Goal: Task Accomplishment & Management: Manage account settings

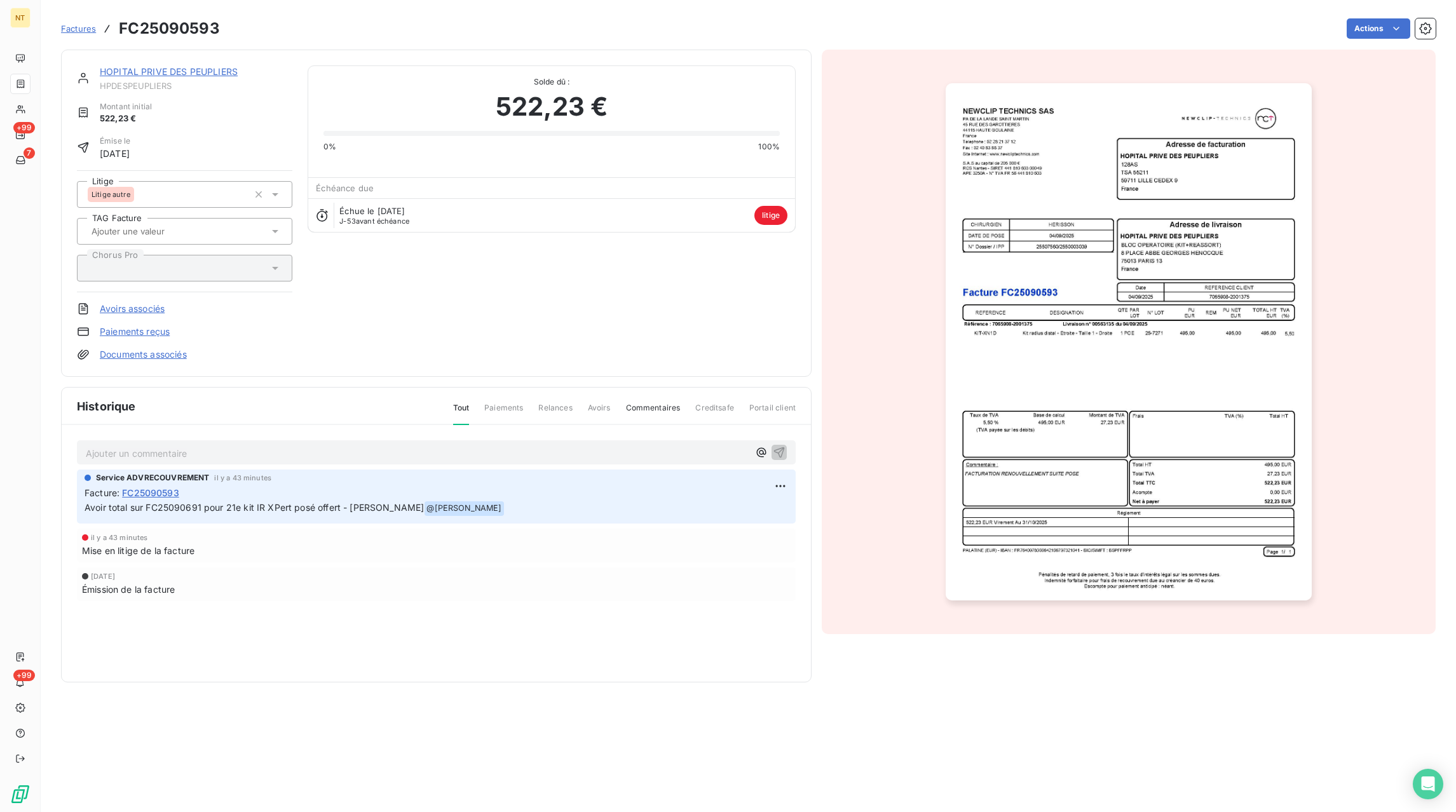
click at [72, 30] on span "Factures" at bounding box center [79, 29] width 35 height 10
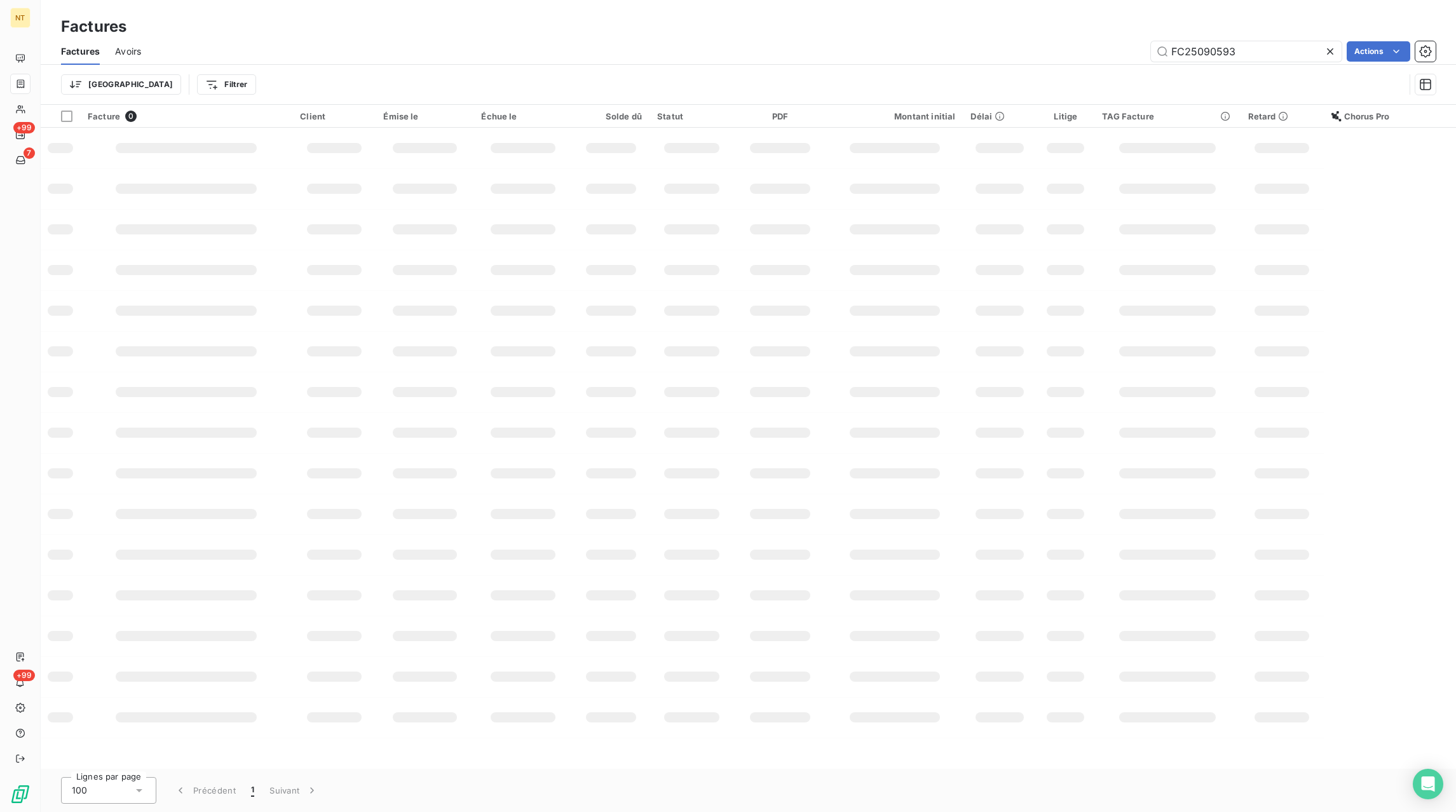
click at [1332, 52] on icon at bounding box center [1330, 51] width 13 height 13
click at [1315, 53] on input "text" at bounding box center [1246, 51] width 191 height 20
paste input "FC25070033"
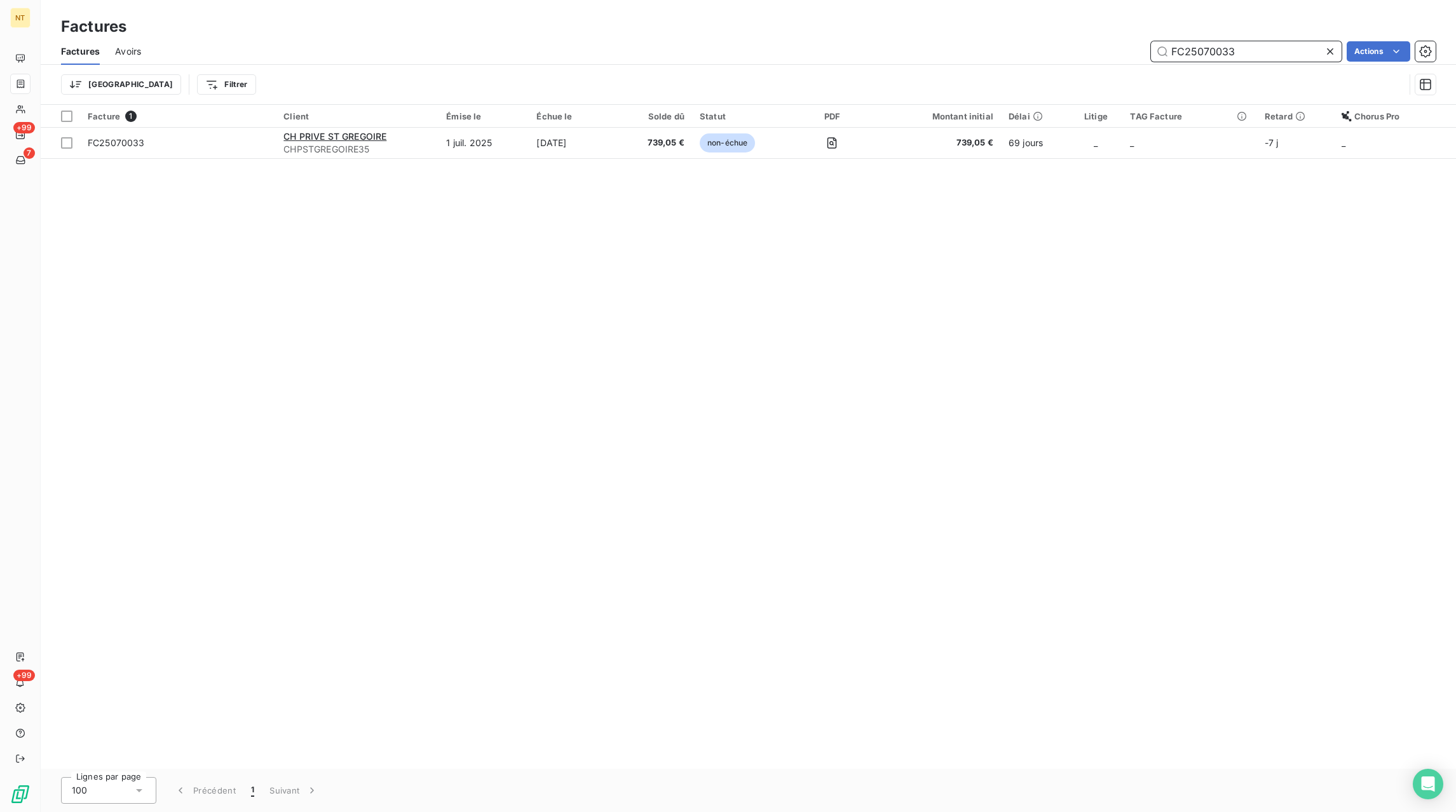
type input "FC25070033"
click at [1324, 49] on icon at bounding box center [1330, 51] width 13 height 13
click at [1312, 48] on input "text" at bounding box center [1246, 51] width 191 height 20
paste input "FC25070034"
type input "FC25070034"
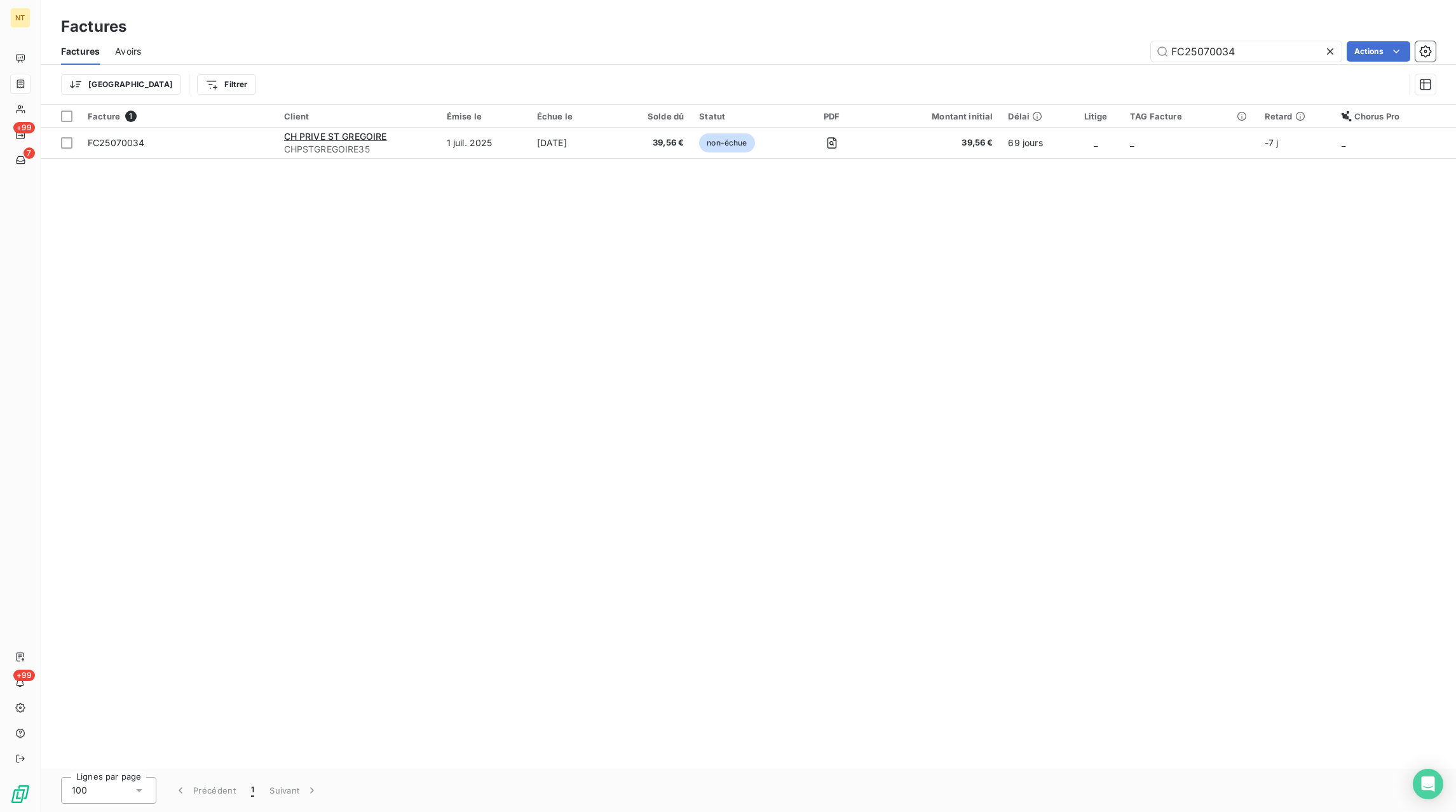
click at [1325, 48] on icon at bounding box center [1330, 51] width 13 height 13
click at [1317, 48] on input "text" at bounding box center [1246, 51] width 191 height 20
paste input "FC25070399"
type input "FC25070399"
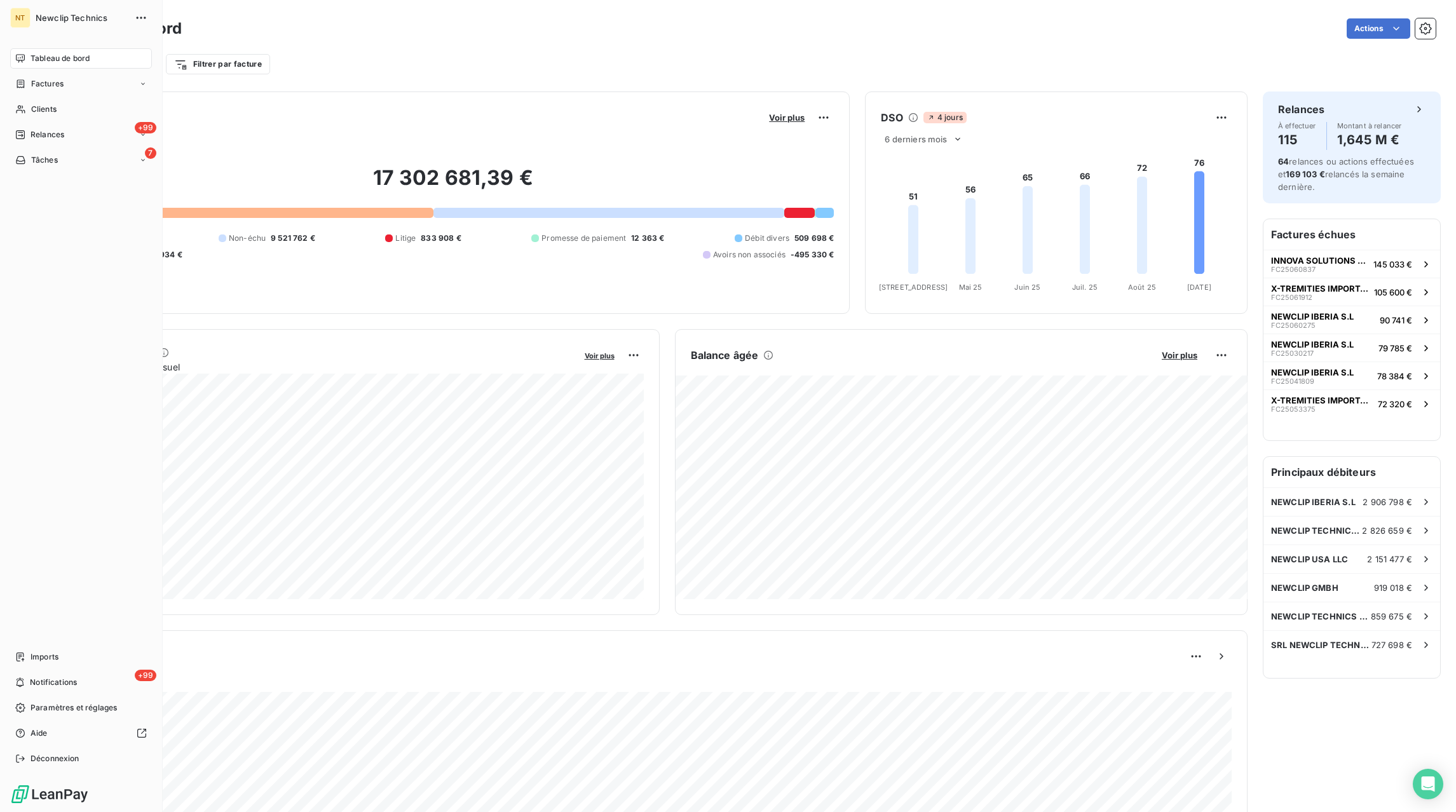
drag, startPoint x: 13, startPoint y: 96, endPoint x: 24, endPoint y: 96, distance: 11.0
click at [22, 96] on div "NT Newclip Technics Tableau de bord Factures Clients +99 Relances 7 Tâches Impo…" at bounding box center [81, 406] width 163 height 812
click at [149, 90] on div "Factures" at bounding box center [81, 84] width 142 height 20
click at [36, 113] on span "Factures" at bounding box center [46, 109] width 33 height 12
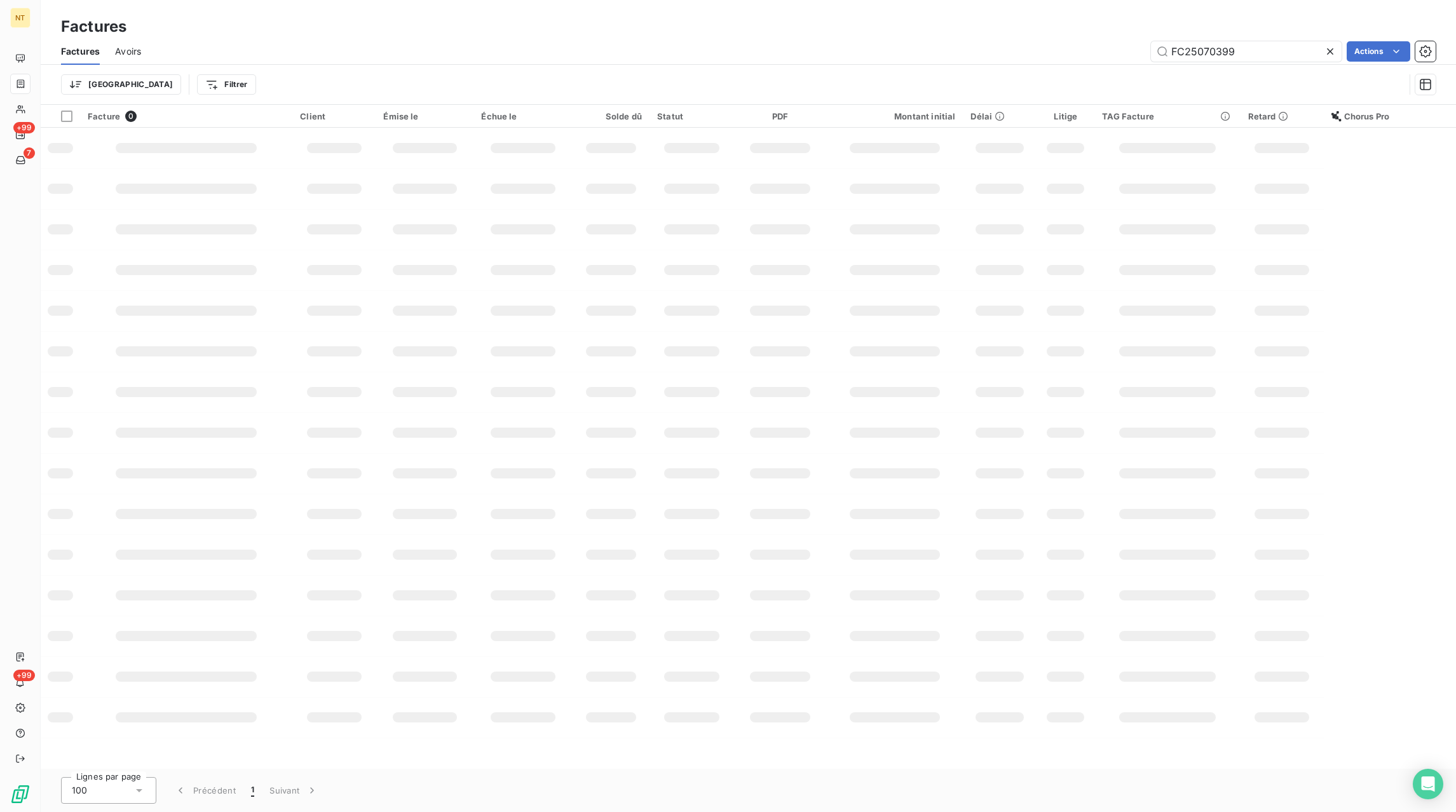
click at [1334, 49] on icon at bounding box center [1330, 51] width 13 height 13
click at [1270, 52] on input "text" at bounding box center [1246, 51] width 191 height 20
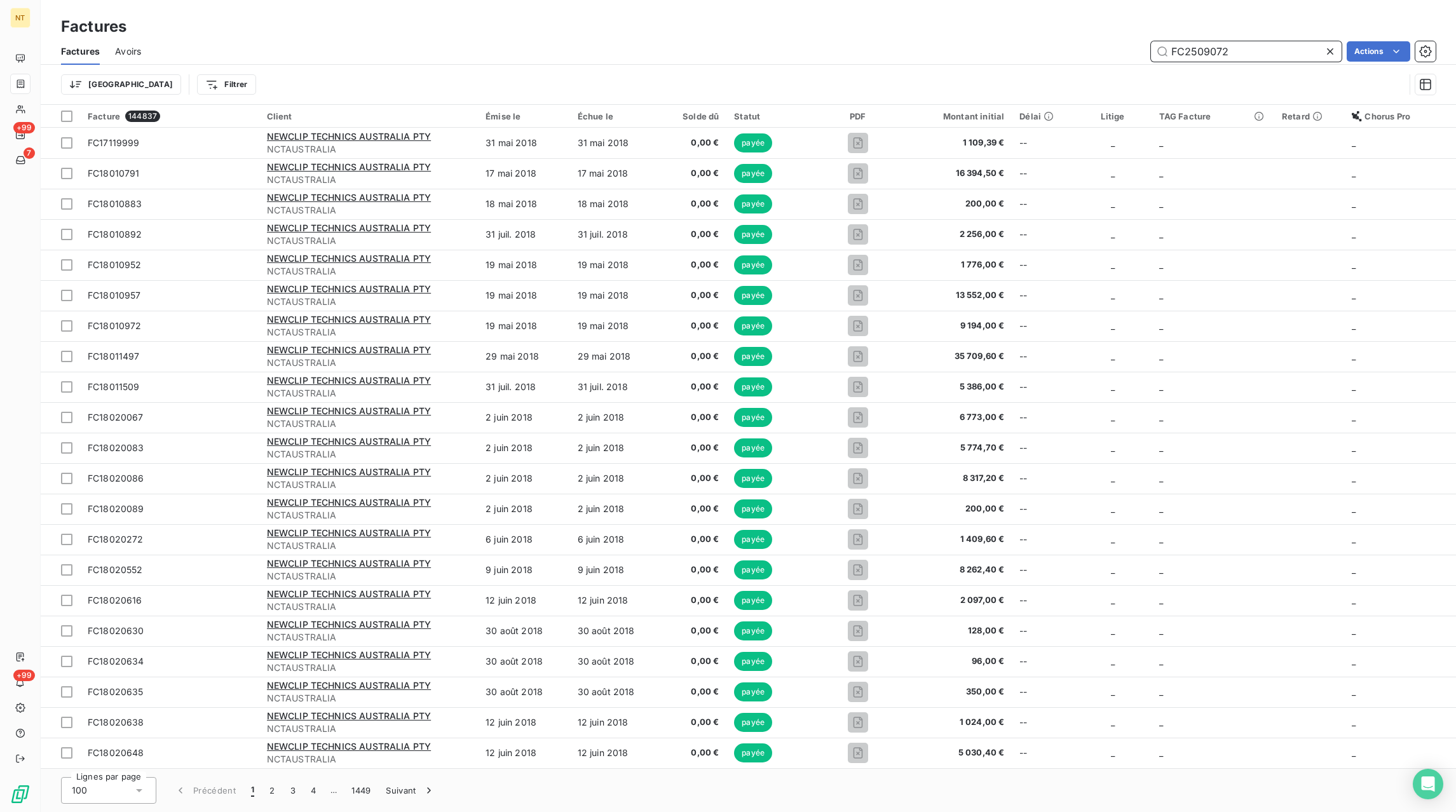
type input "FC25090723"
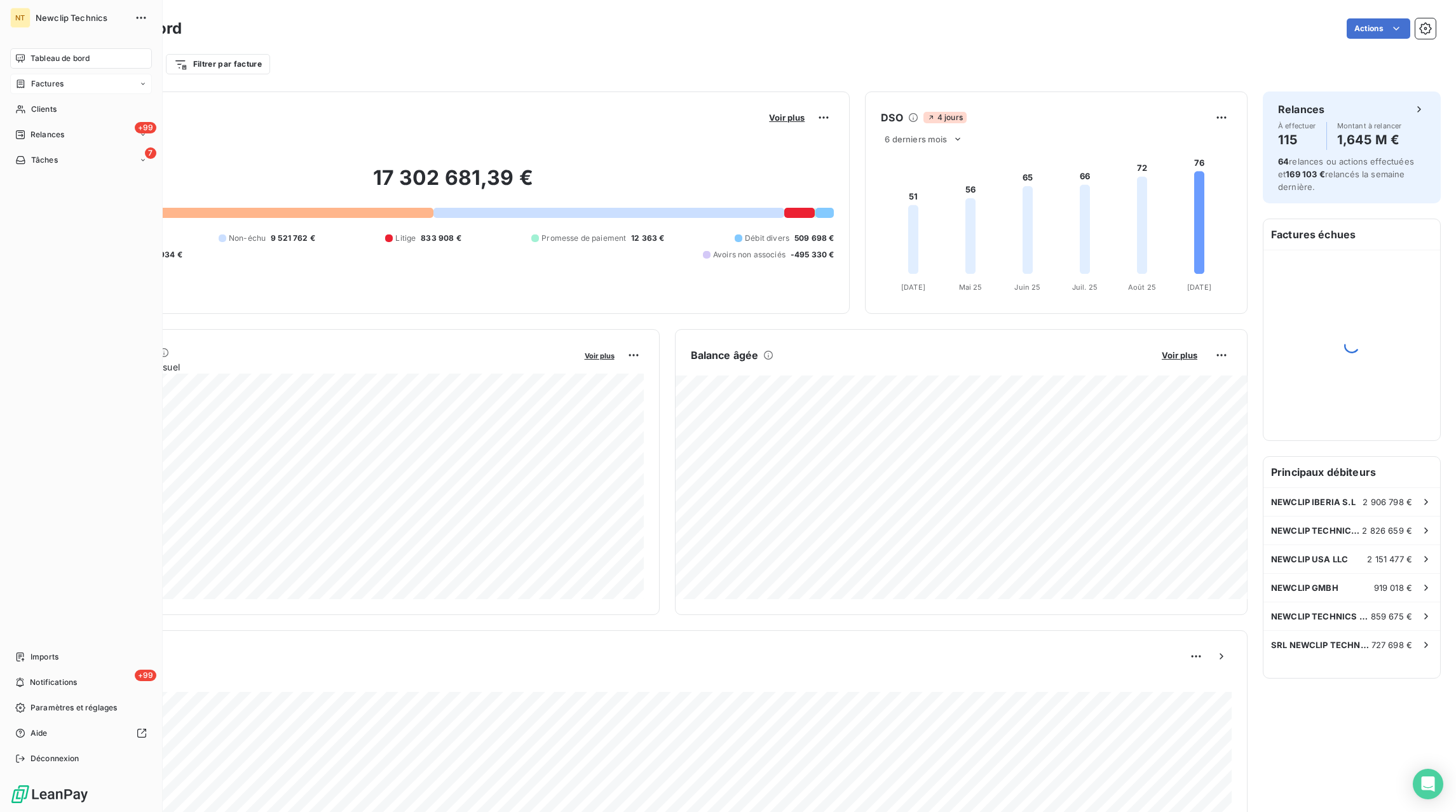
click at [143, 85] on icon at bounding box center [143, 83] width 4 height 2
click at [54, 106] on span "Factures" at bounding box center [46, 109] width 33 height 12
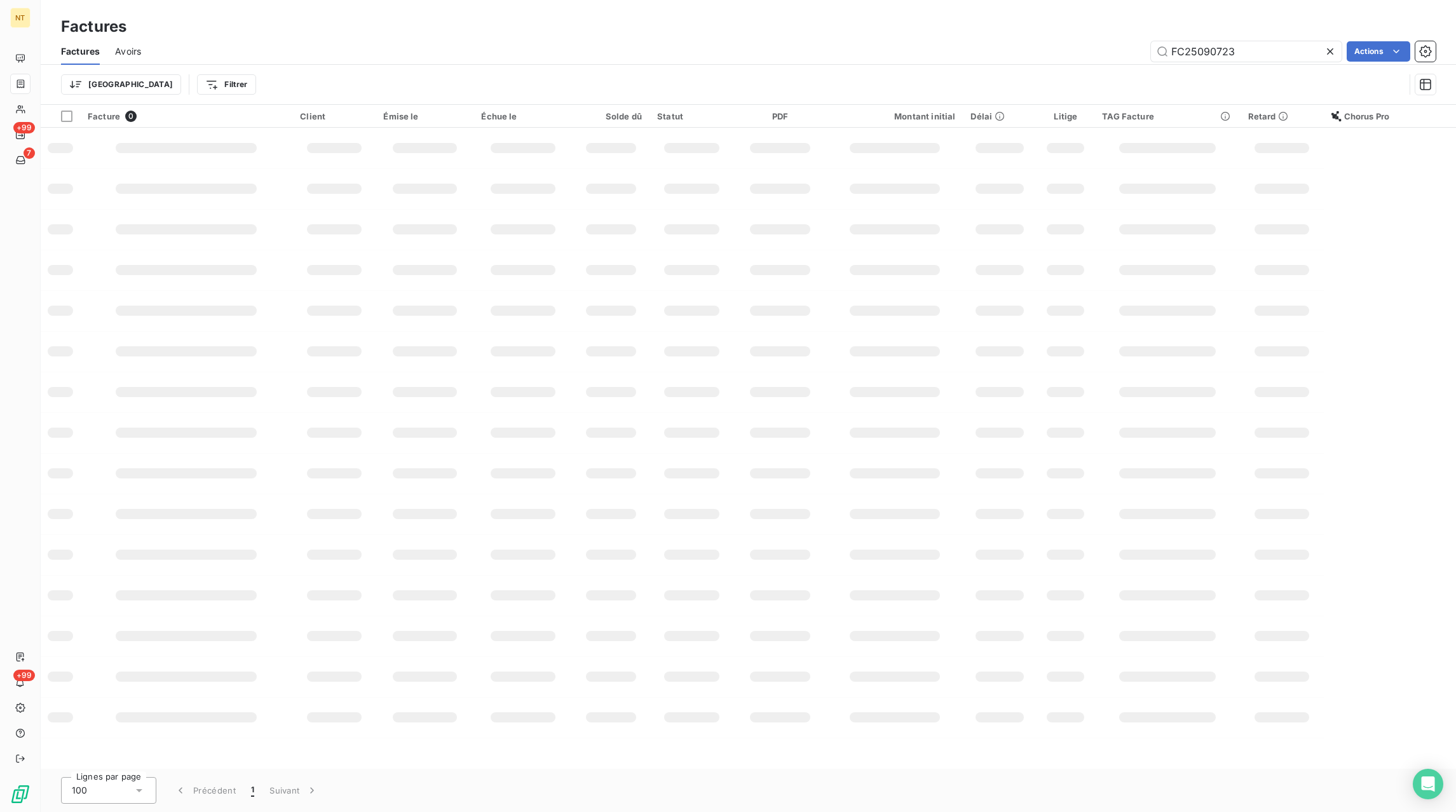
click at [1333, 49] on icon at bounding box center [1330, 52] width 7 height 7
click at [1312, 52] on input "text" at bounding box center [1246, 51] width 191 height 20
paste input "FC25081760"
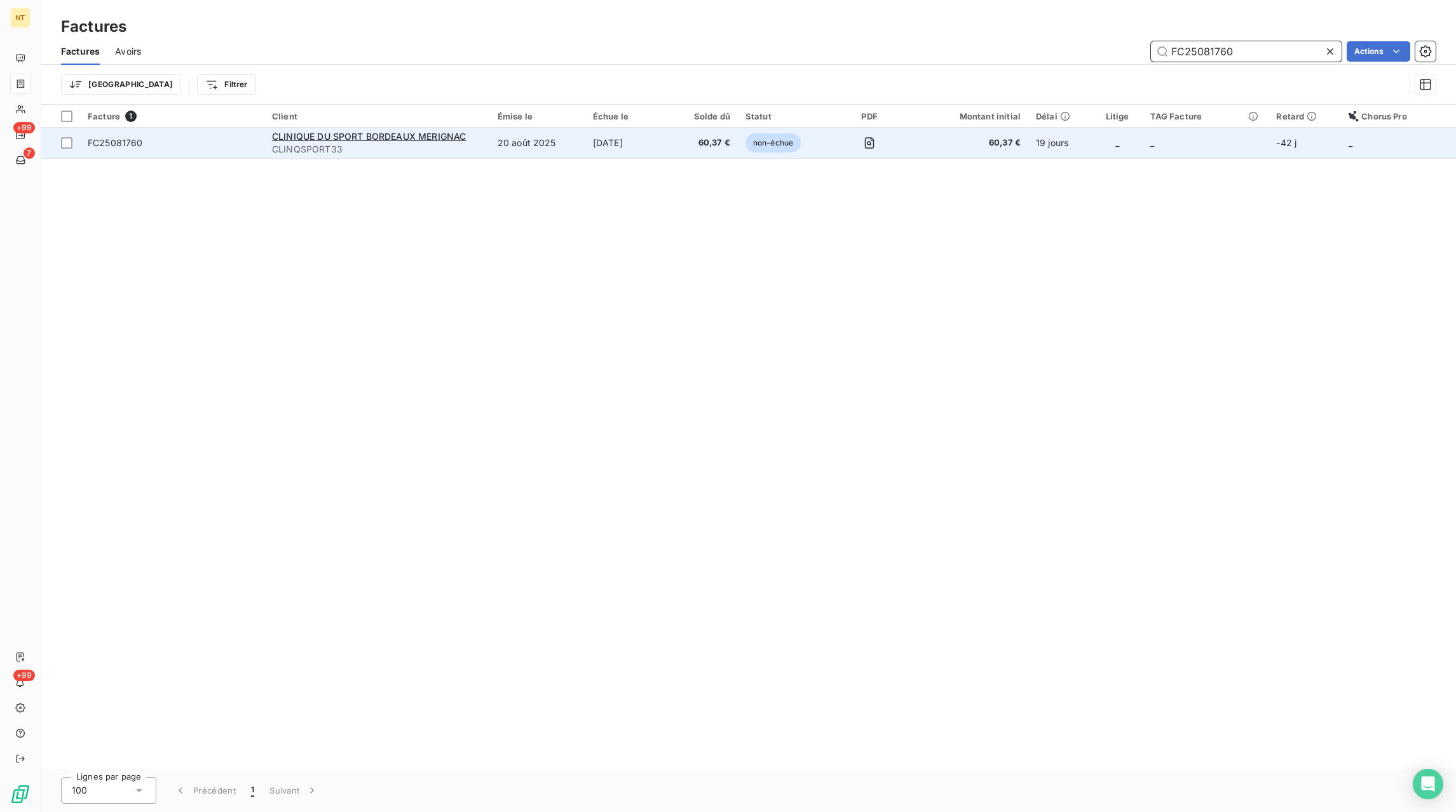
type input "FC25081760"
click at [671, 146] on td "20 oct. 2025" at bounding box center [628, 143] width 86 height 30
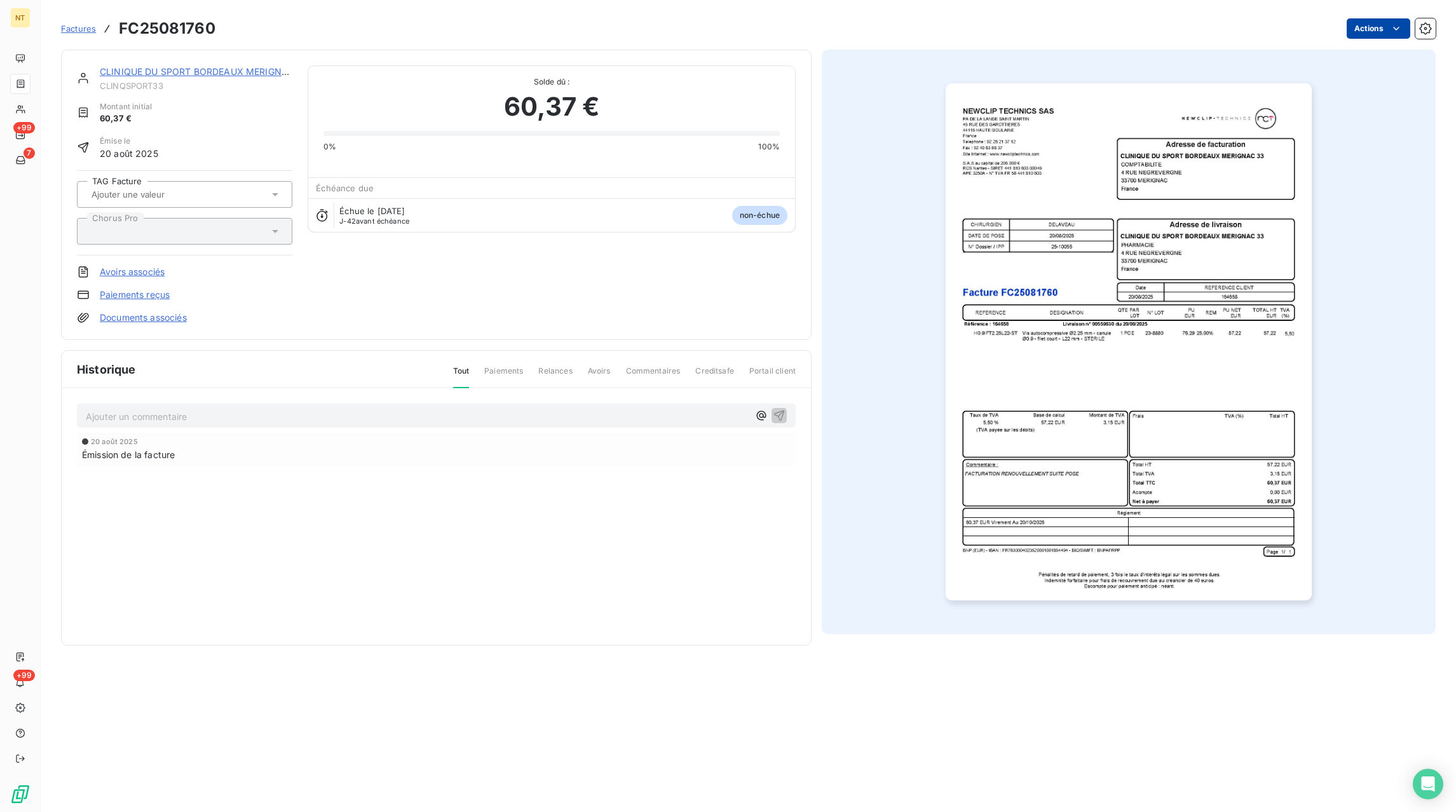
click at [1360, 28] on html "NT +99 7 +99 Factures FC25081760 Actions CLINIQUE DU SPORT BORDEAUX MERIGNAC CL…" at bounding box center [728, 406] width 1456 height 812
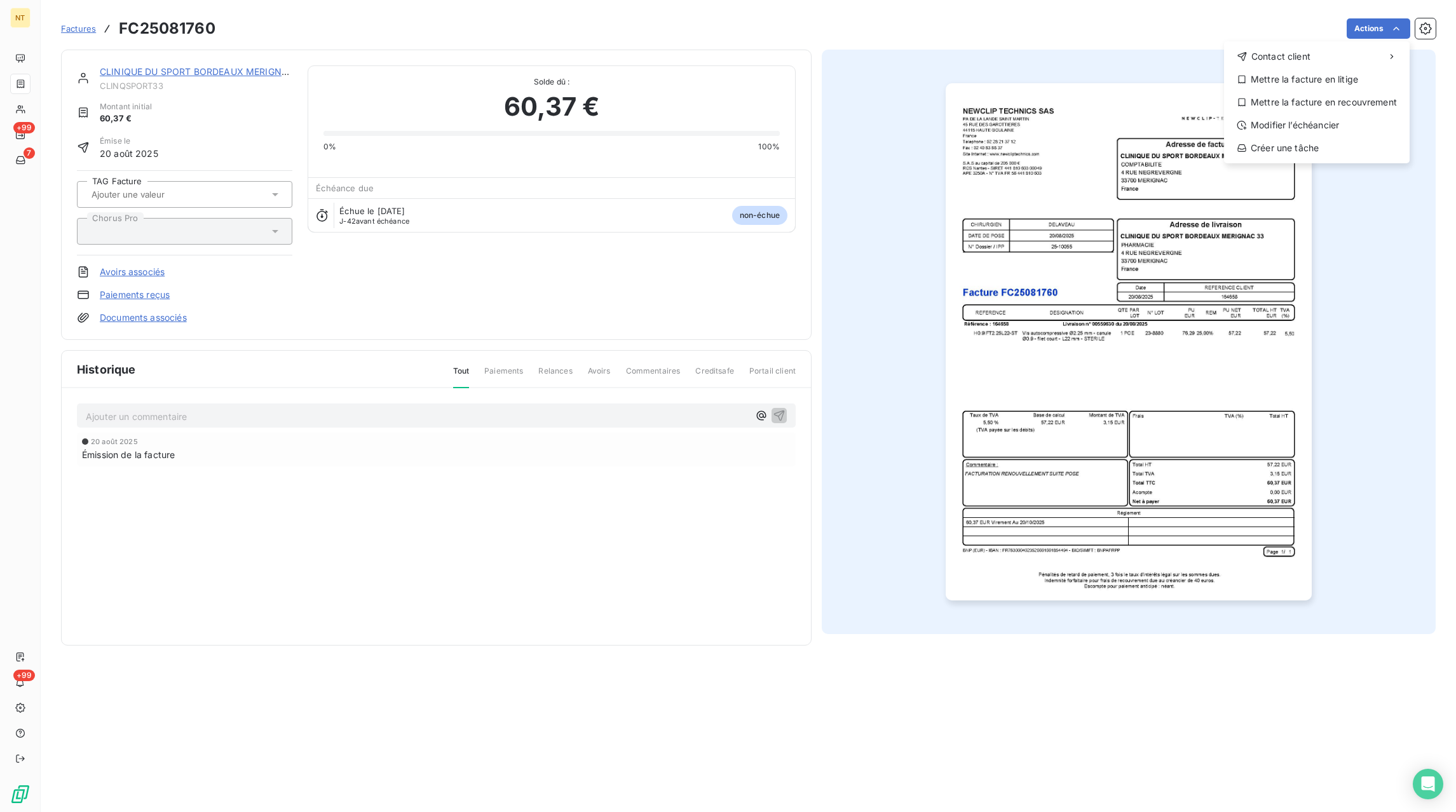
click at [496, 436] on html "NT +99 7 +99 Factures FC25081760 Actions Contact client Mettre la facture en li…" at bounding box center [728, 406] width 1456 height 812
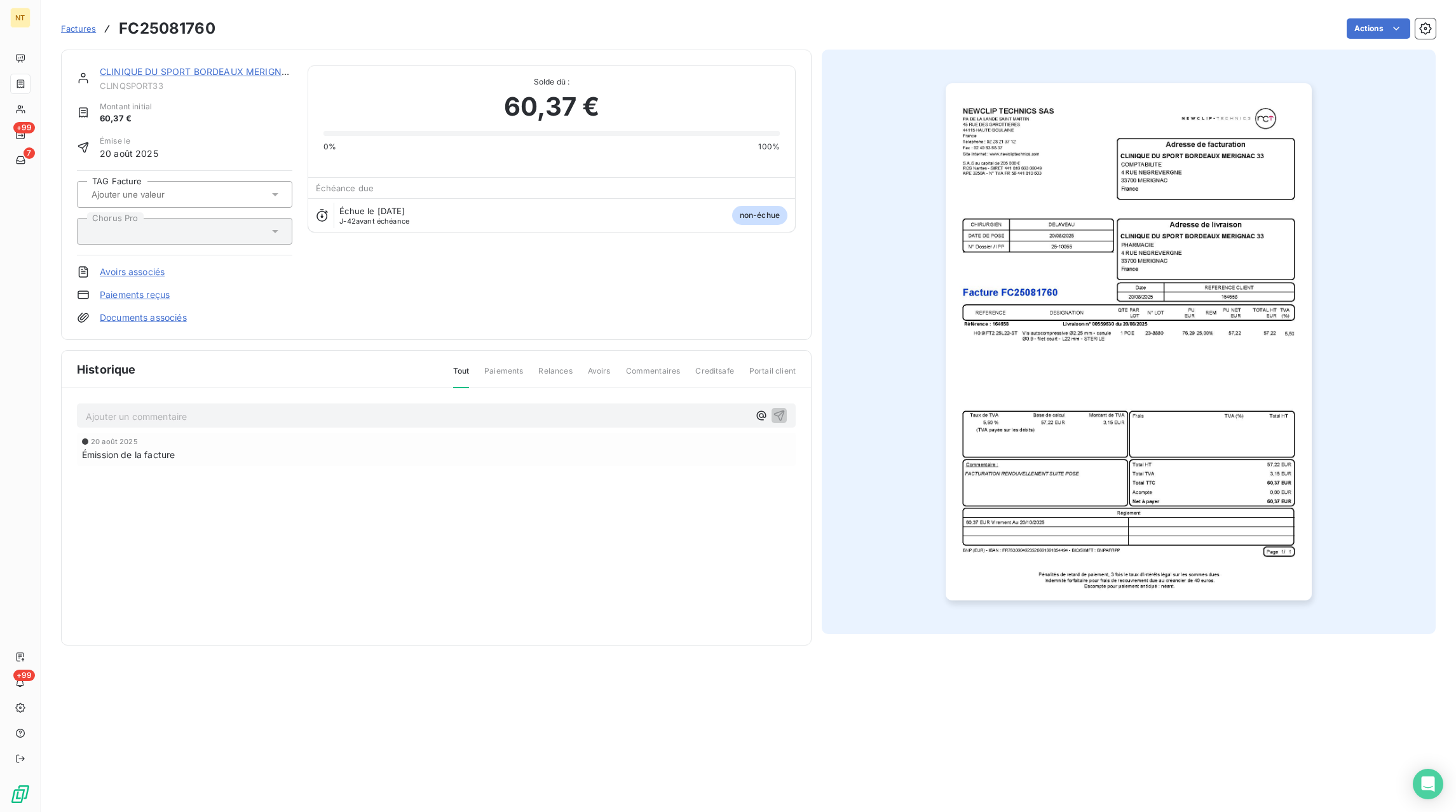
click at [501, 427] on div "Ajouter un commentaire ﻿" at bounding box center [437, 416] width 719 height 25
click at [506, 420] on p "Ajouter un commentaire ﻿" at bounding box center [416, 416] width 663 height 16
click at [778, 415] on icon "button" at bounding box center [779, 415] width 11 height 11
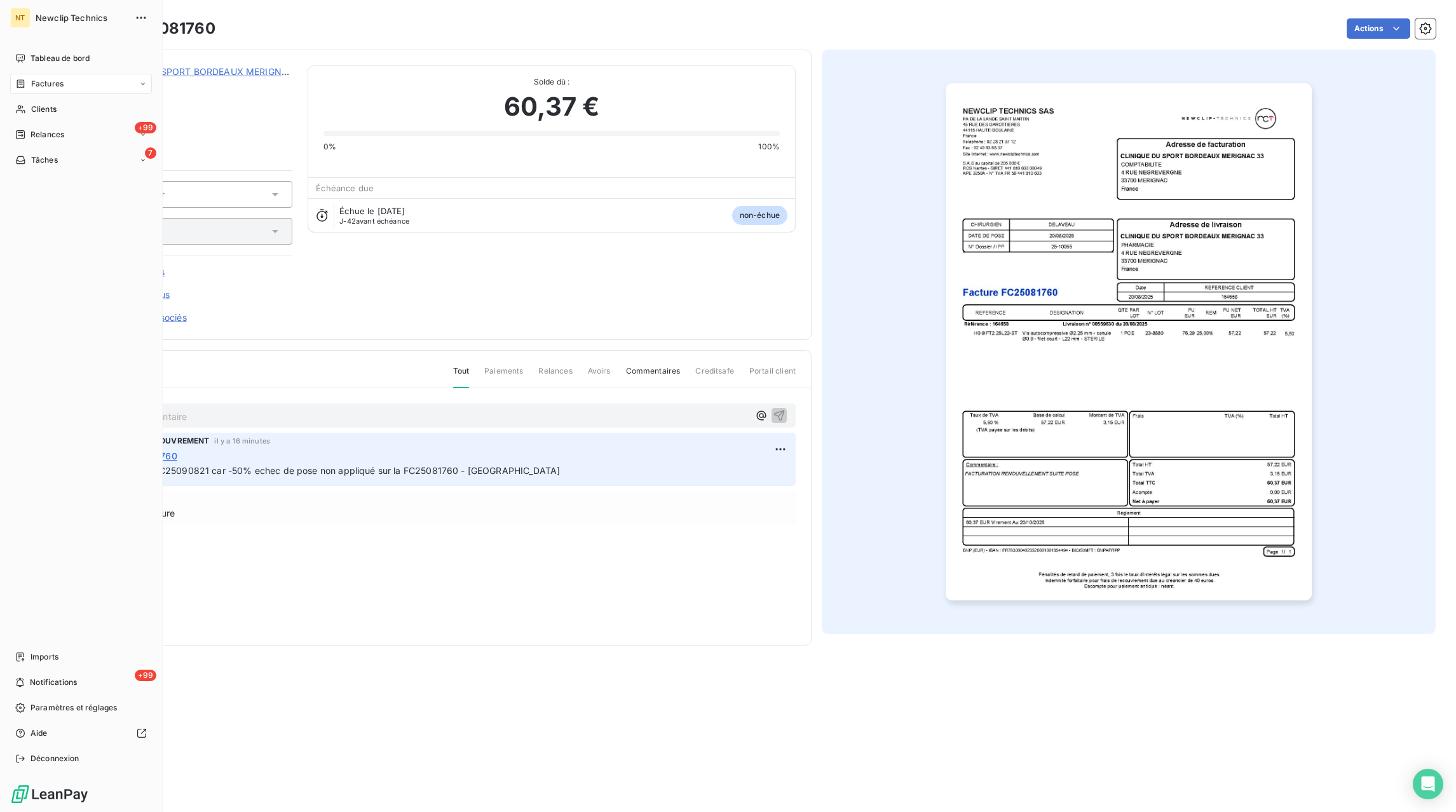
click at [31, 87] on span "Factures" at bounding box center [47, 84] width 33 height 12
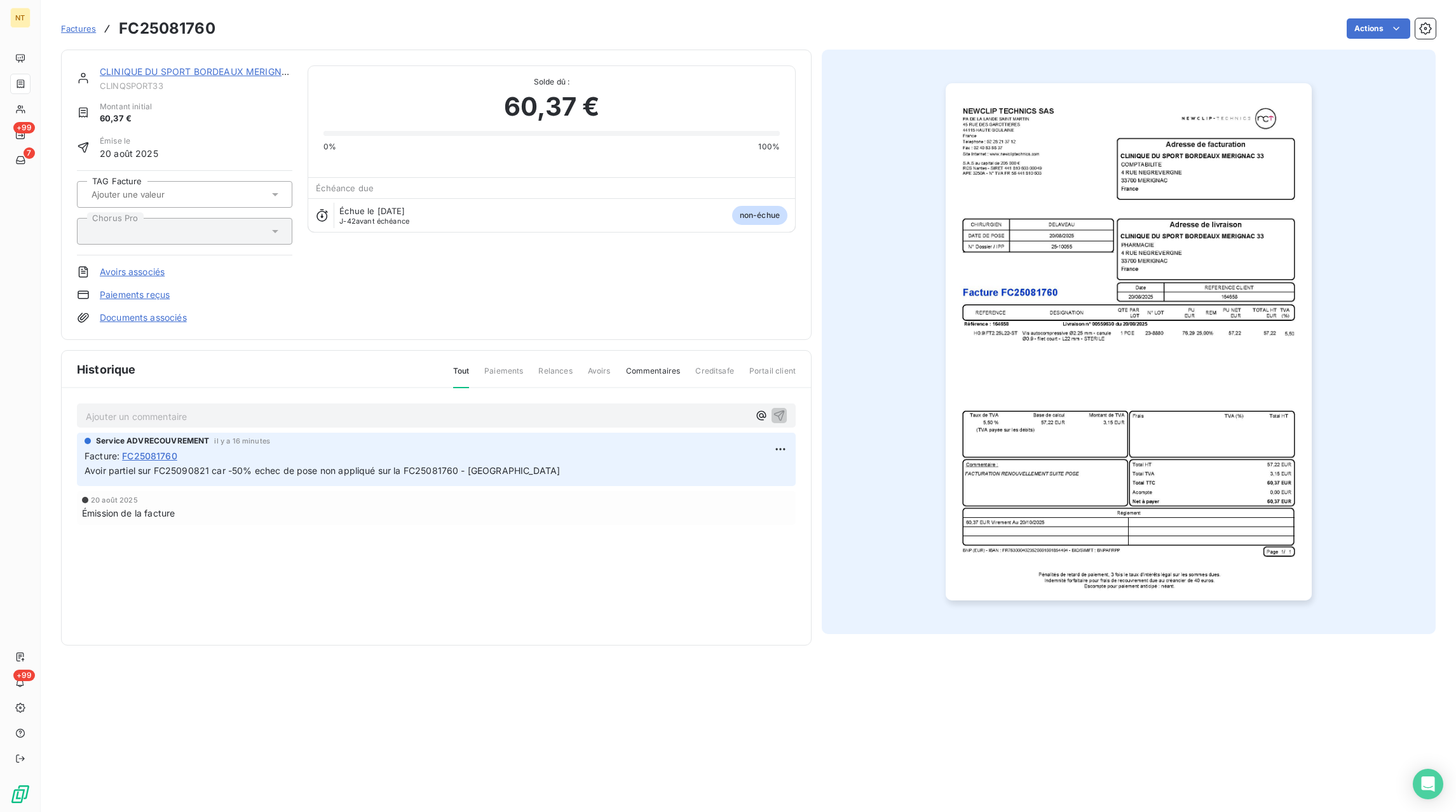
click at [66, 27] on span "Factures" at bounding box center [79, 29] width 35 height 10
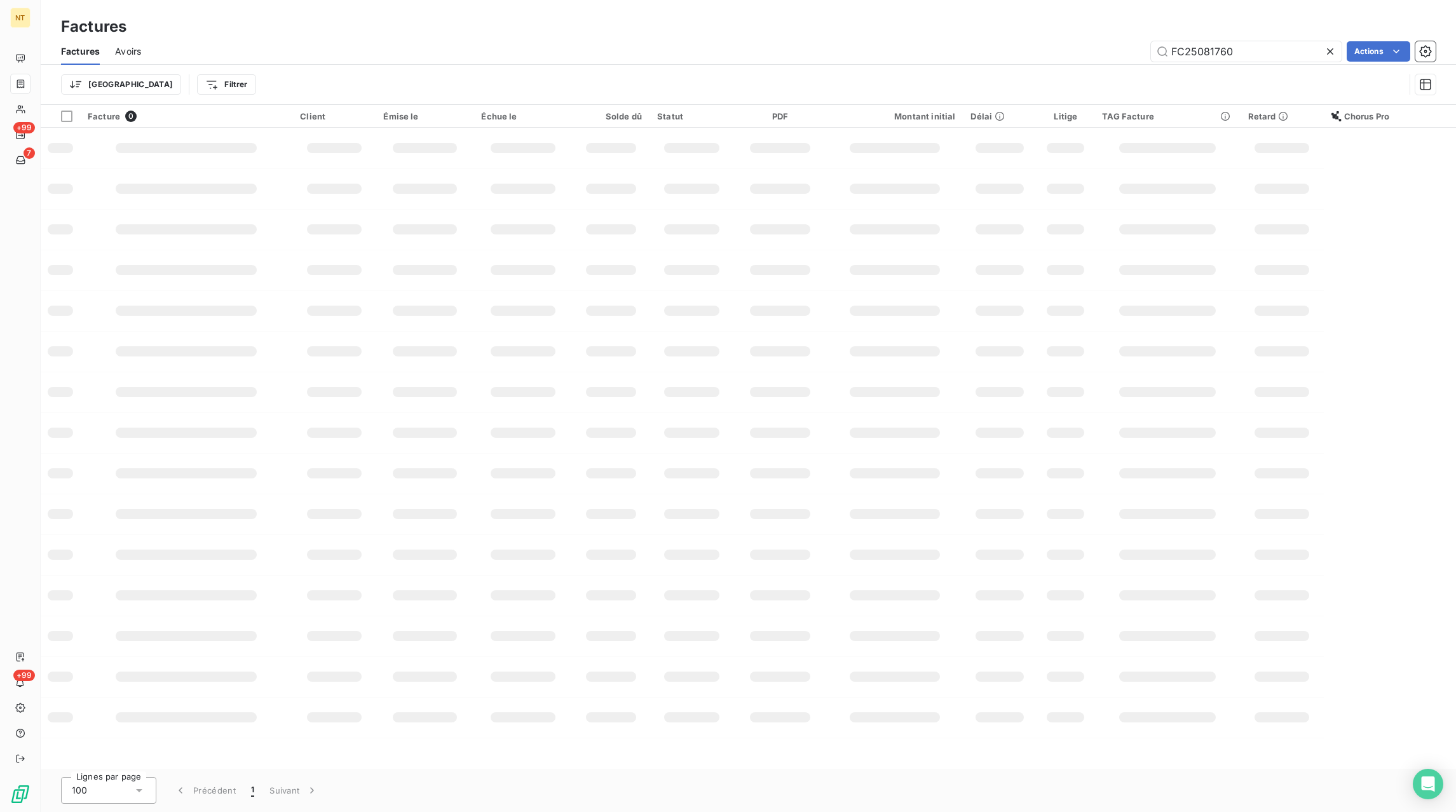
click at [1328, 54] on icon at bounding box center [1330, 51] width 13 height 13
click at [1296, 56] on input "text" at bounding box center [1246, 51] width 191 height 20
paste input "FC25082213"
click at [1283, 54] on input "FC25082213" at bounding box center [1246, 51] width 191 height 20
type input "FC25082213"
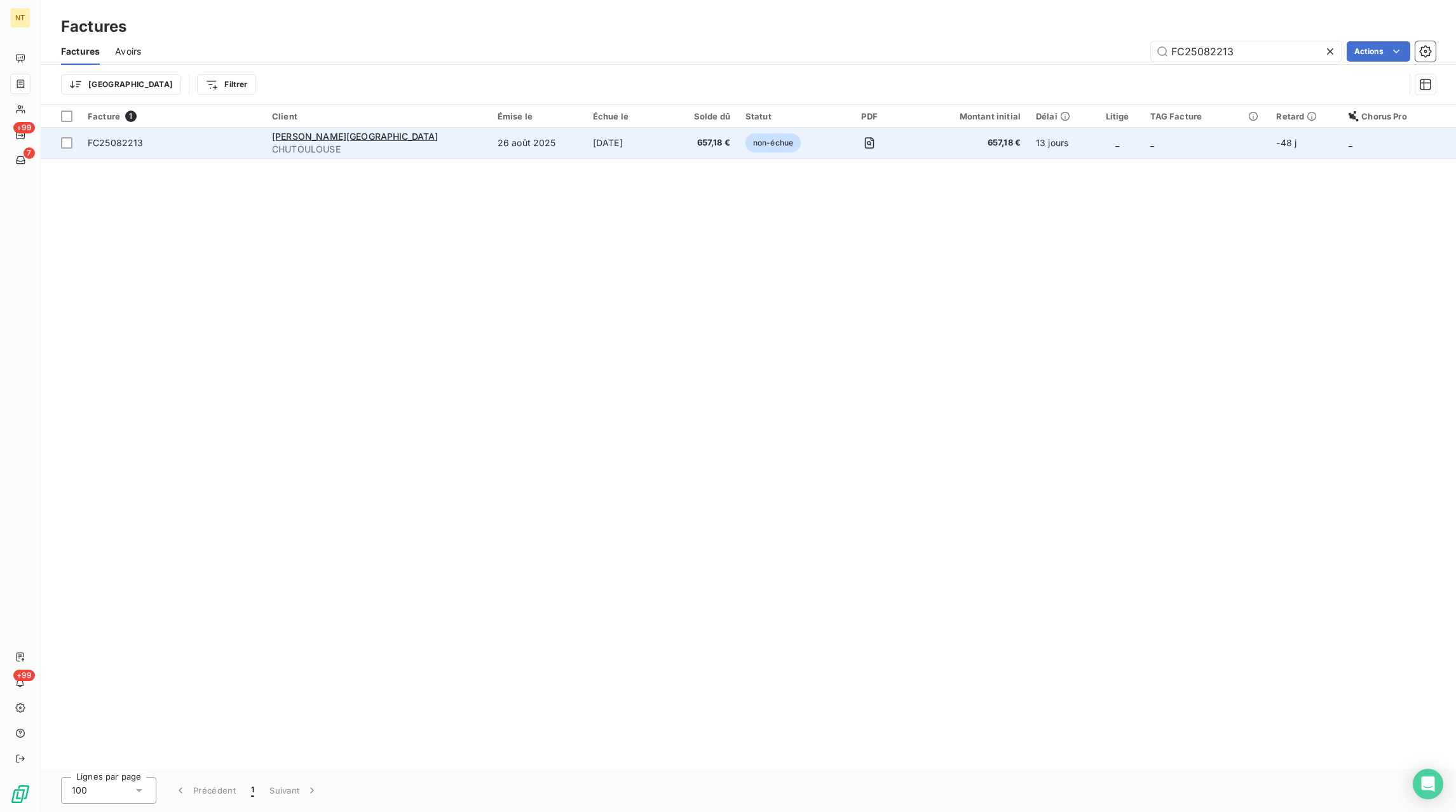
click at [678, 140] on span "657,18 €" at bounding box center [704, 143] width 51 height 13
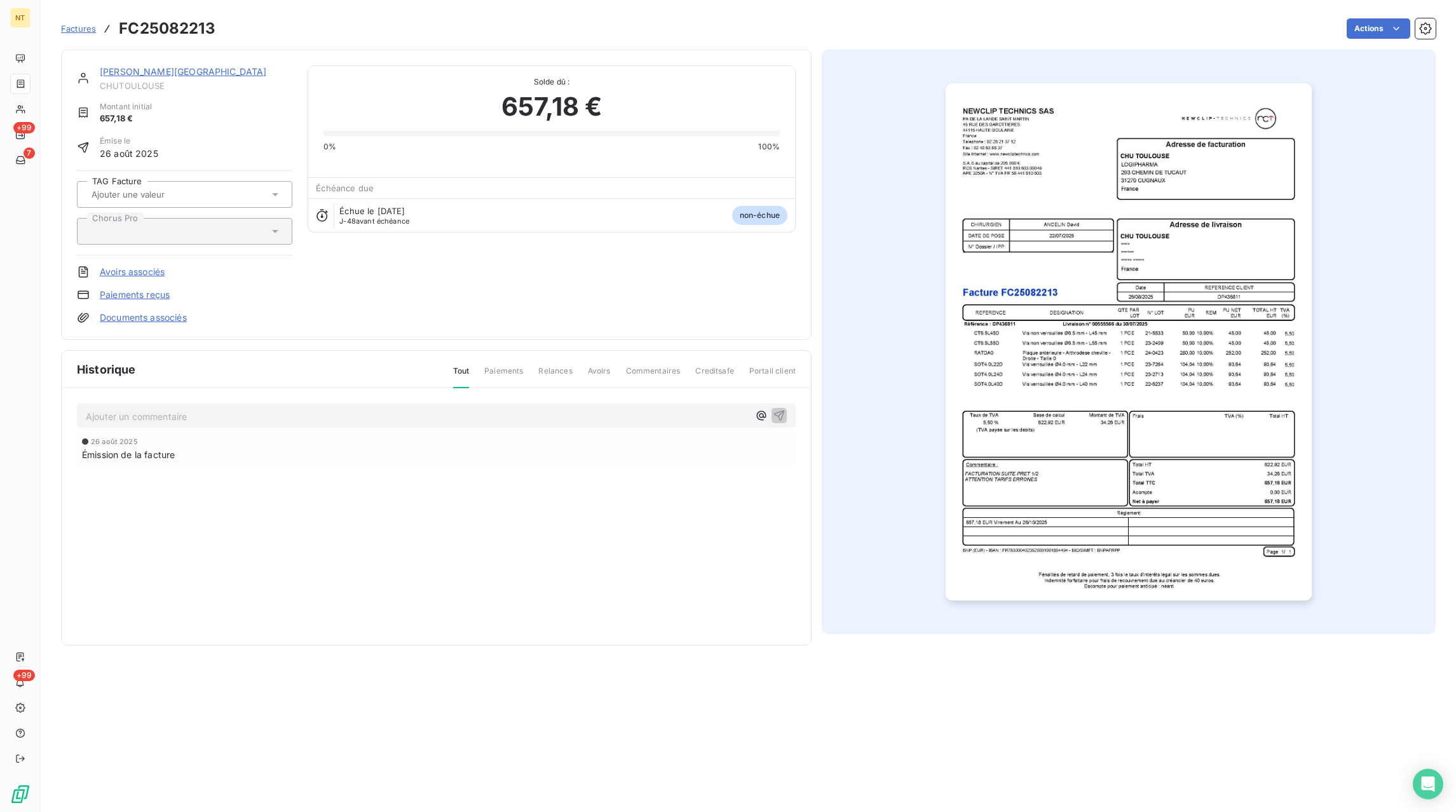
click at [245, 419] on p "Ajouter un commentaire ﻿" at bounding box center [416, 416] width 663 height 16
click at [208, 410] on p "Mail de Mme Loumes" at bounding box center [416, 416] width 663 height 14
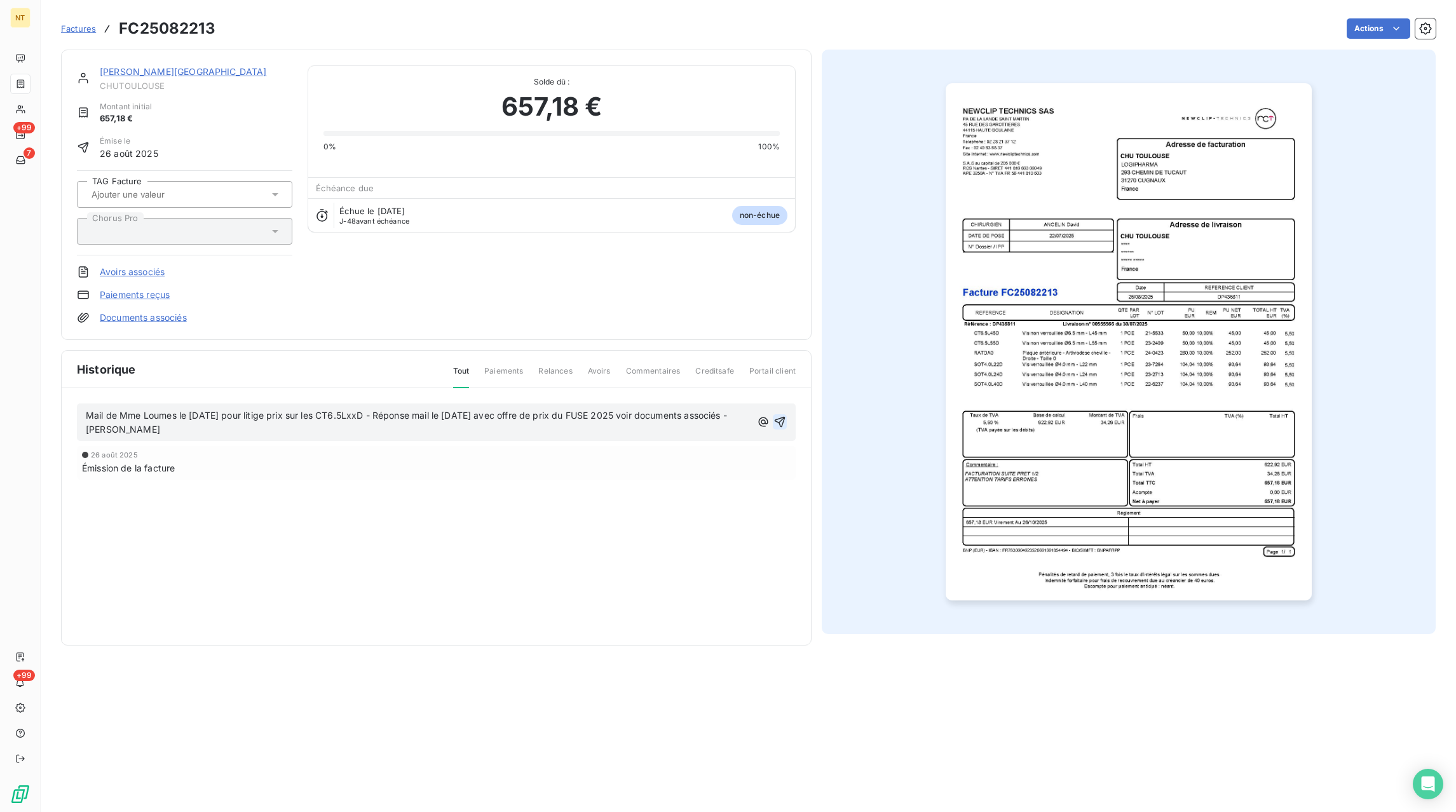
click at [773, 423] on button "button" at bounding box center [779, 422] width 14 height 15
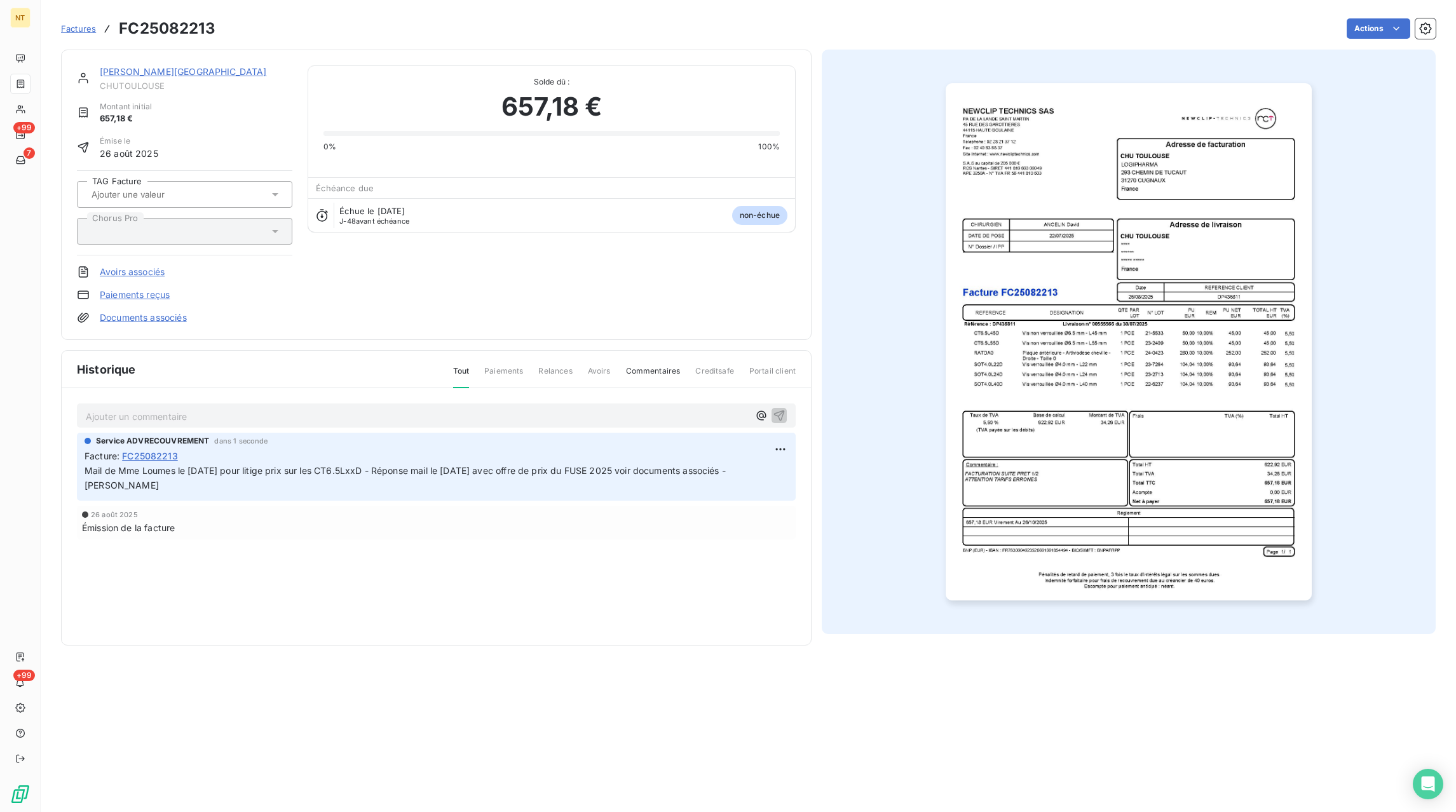
click at [164, 325] on div "CHU TOULOUSE CHUTOULOUSE Montant initial 657,18 € Émise le 26 août 2025 TAG Fac…" at bounding box center [437, 195] width 751 height 291
click at [165, 319] on link "Documents associés" at bounding box center [144, 317] width 87 height 13
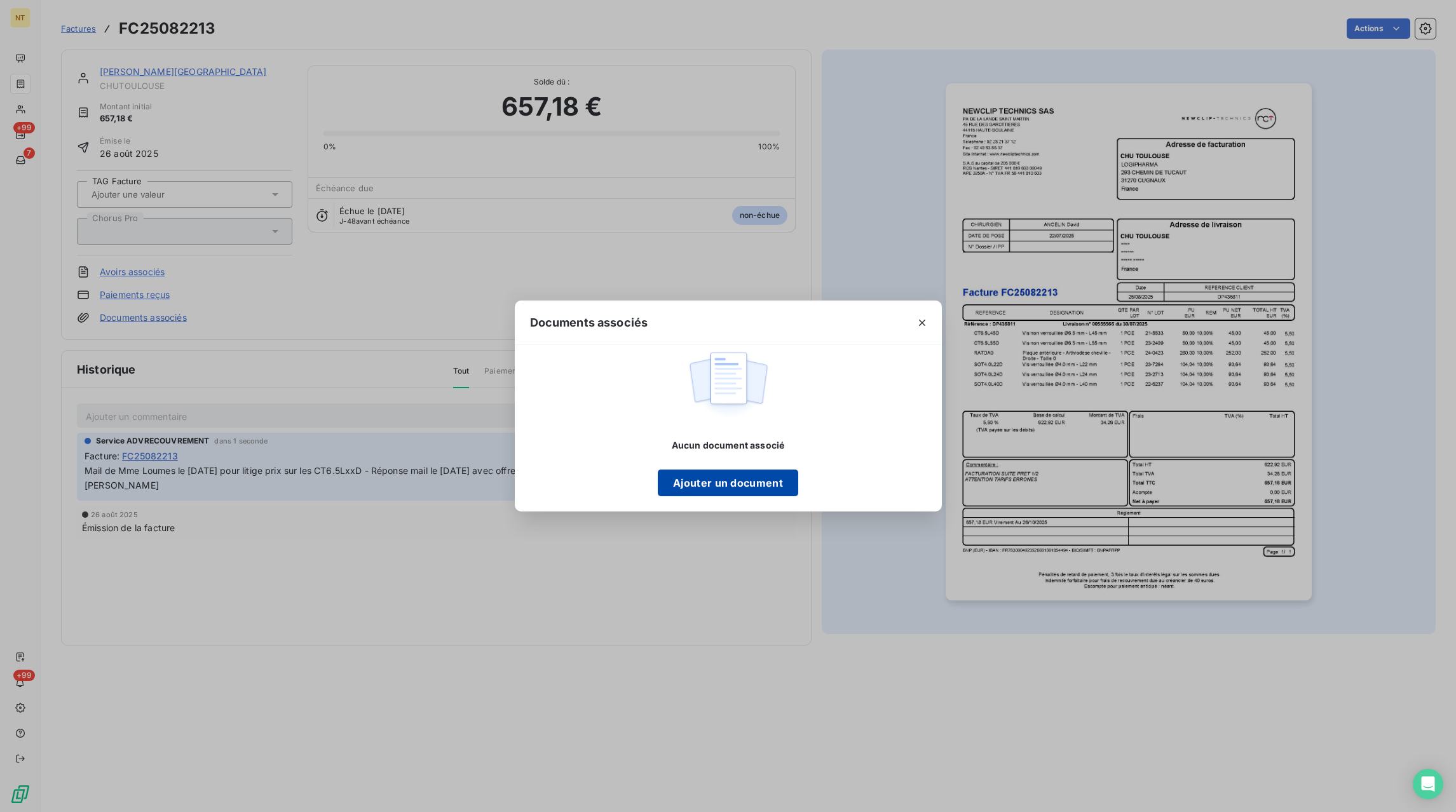
click at [778, 487] on button "Ajouter un document" at bounding box center [727, 483] width 140 height 27
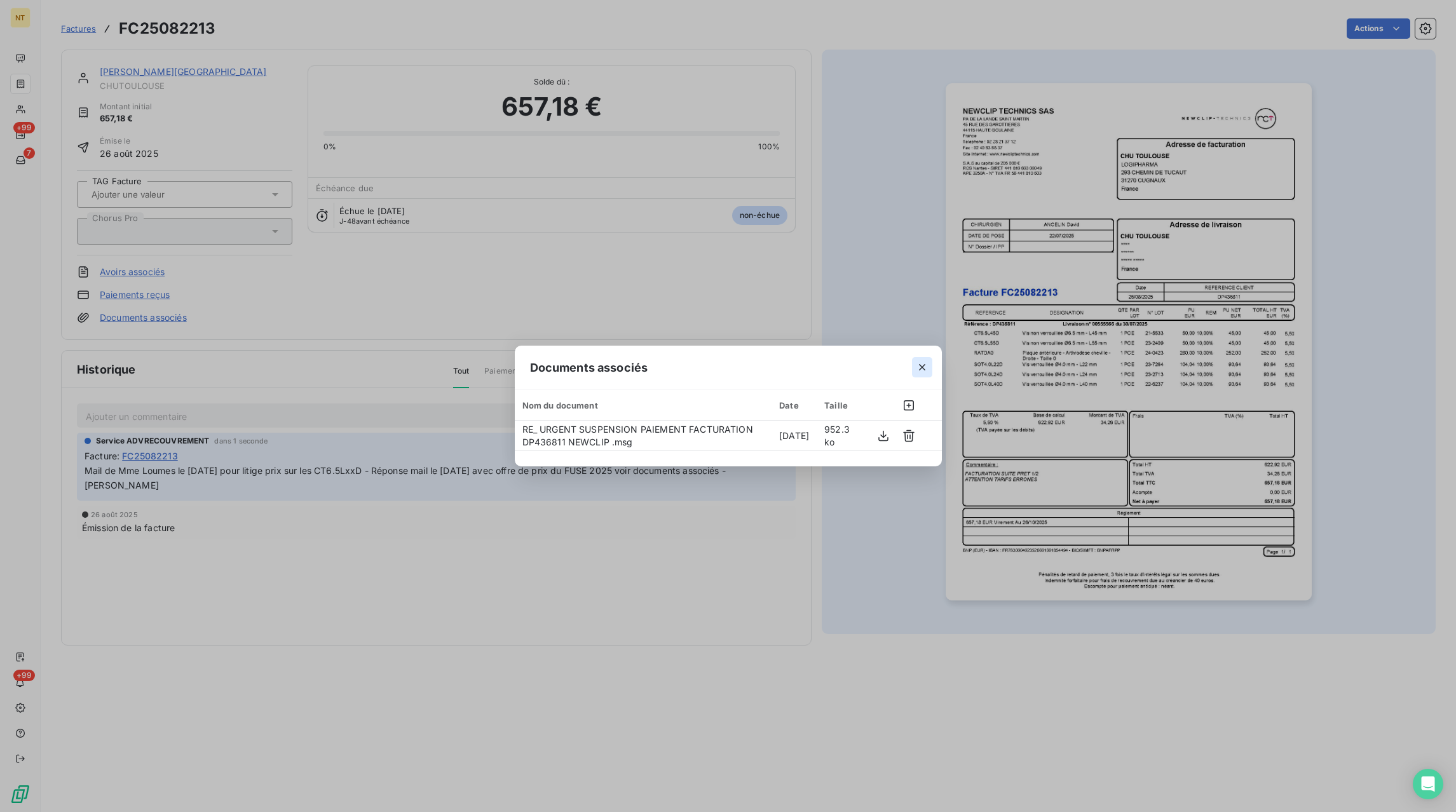
click at [922, 364] on icon "button" at bounding box center [922, 367] width 13 height 13
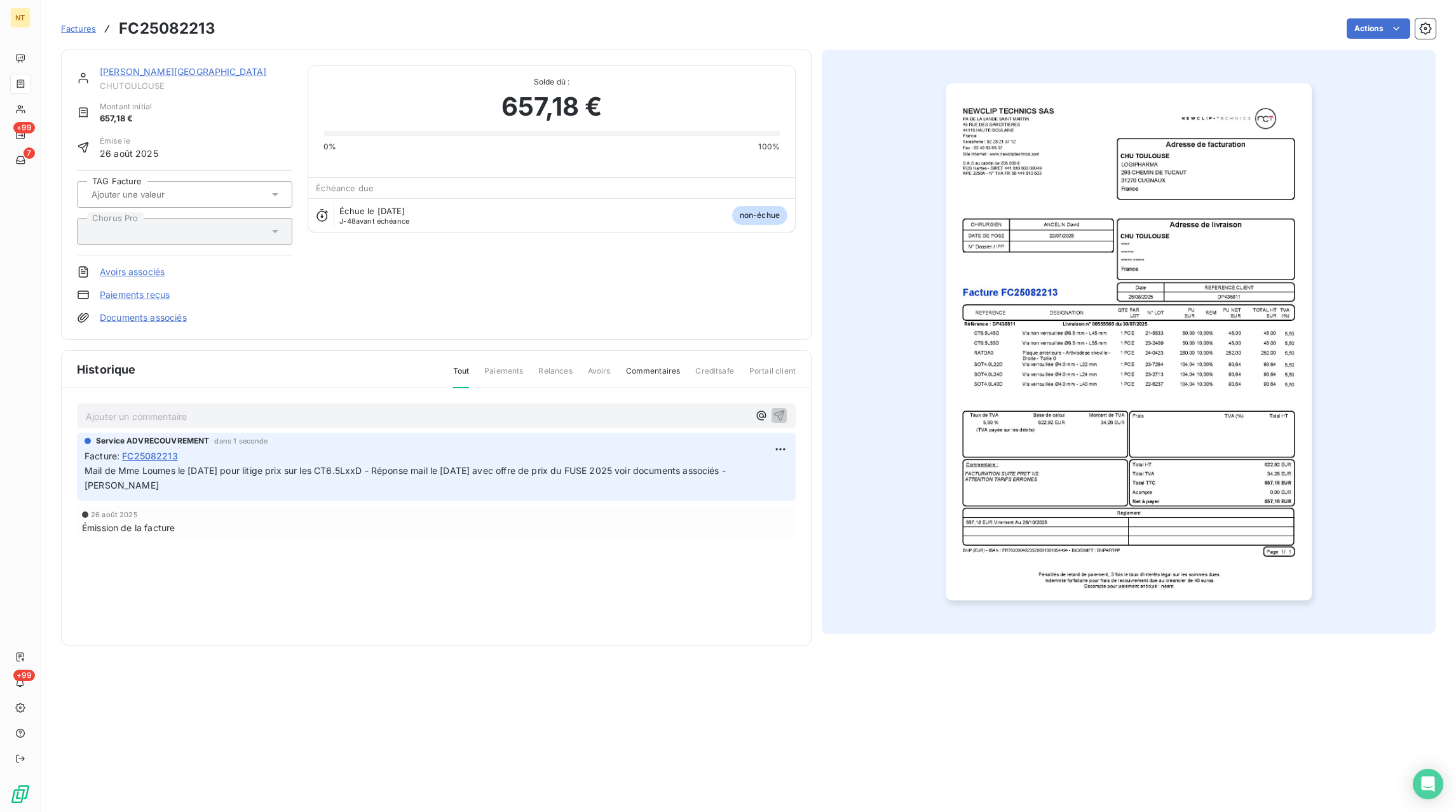
click at [180, 320] on link "Documents associés" at bounding box center [144, 317] width 87 height 13
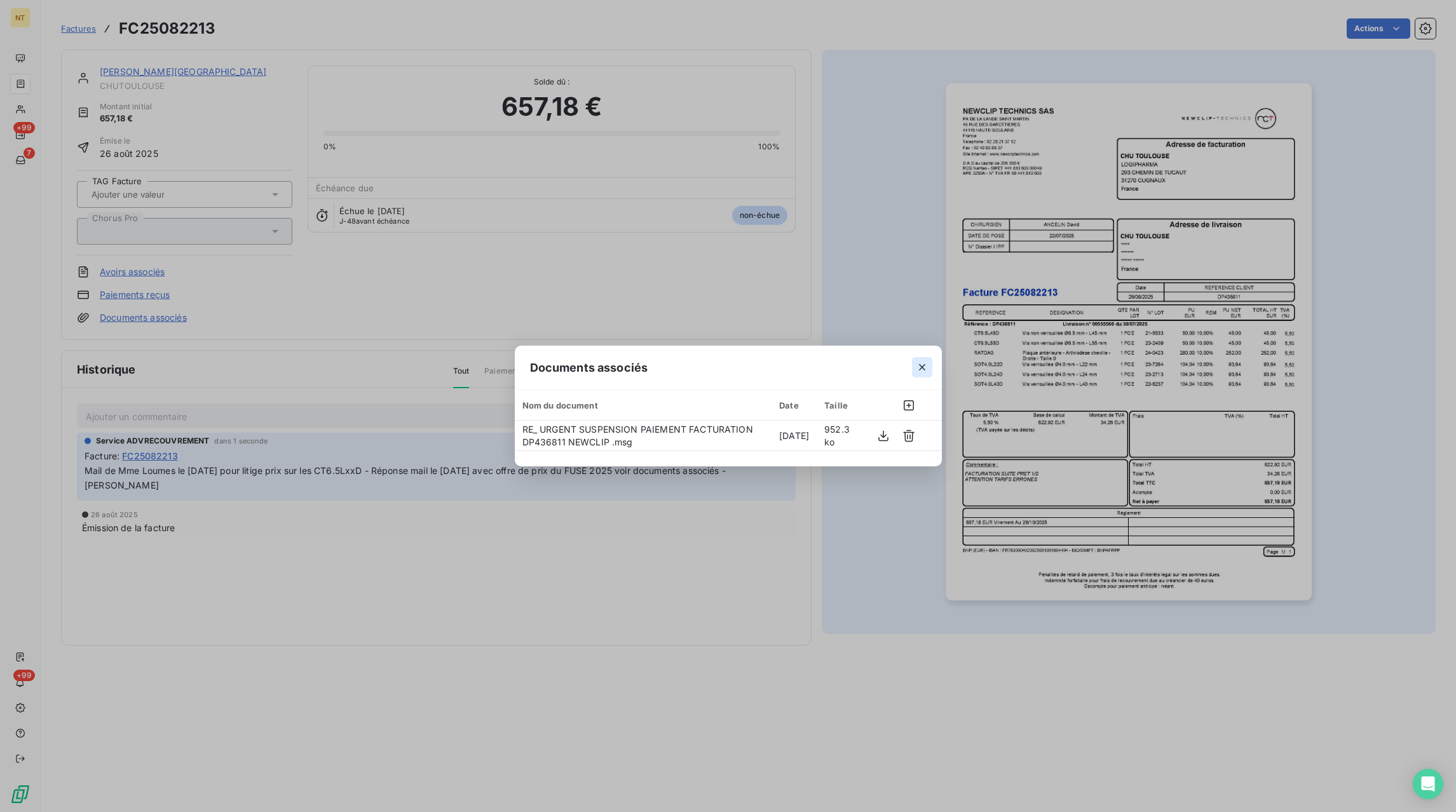
click at [924, 369] on icon "button" at bounding box center [923, 368] width 7 height 7
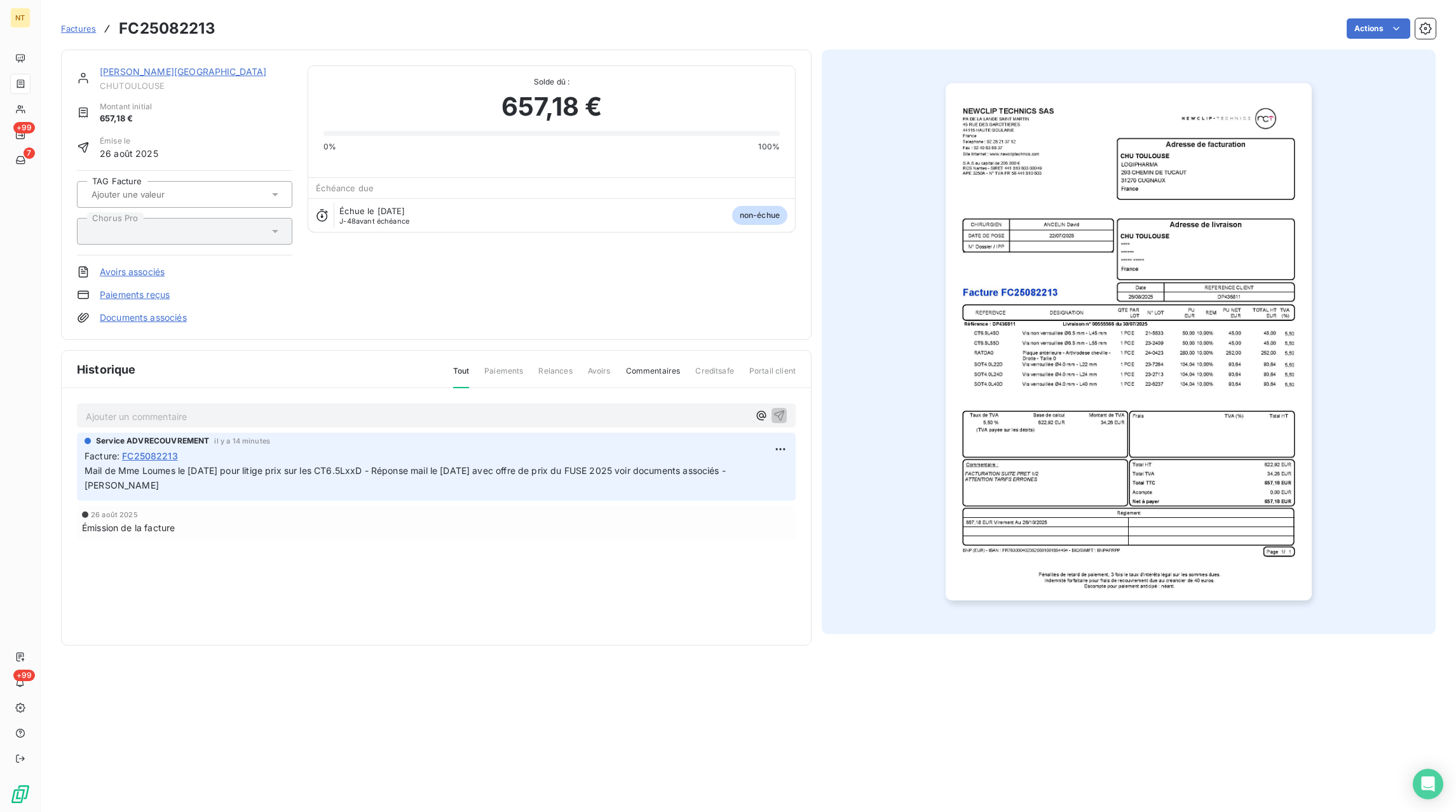
click at [85, 31] on span "Factures" at bounding box center [79, 29] width 35 height 10
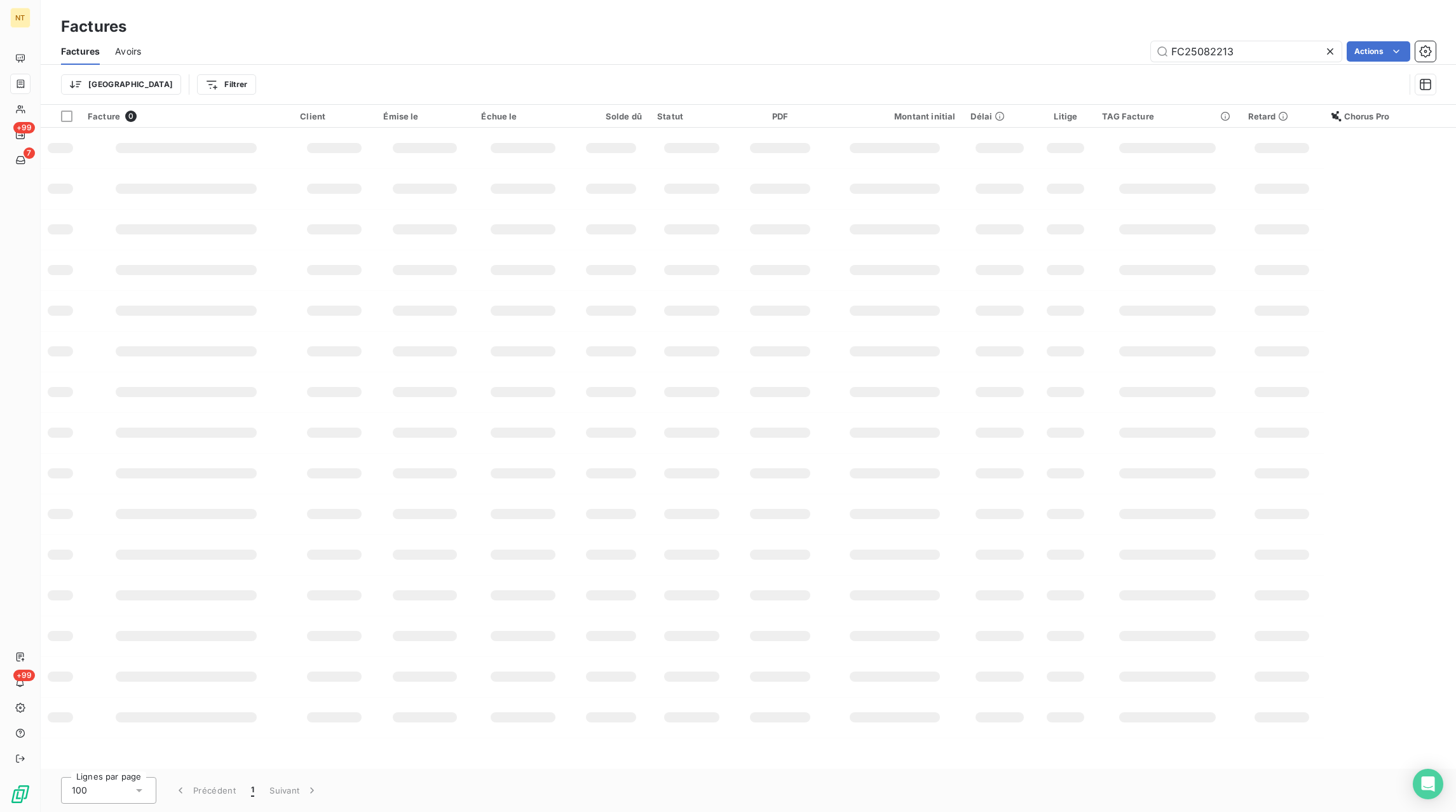
click at [1328, 51] on icon at bounding box center [1330, 52] width 7 height 7
click at [1235, 51] on input "text" at bounding box center [1246, 51] width 191 height 20
click at [1222, 50] on input "FC25081822" at bounding box center [1246, 51] width 191 height 20
type input "FC25081922"
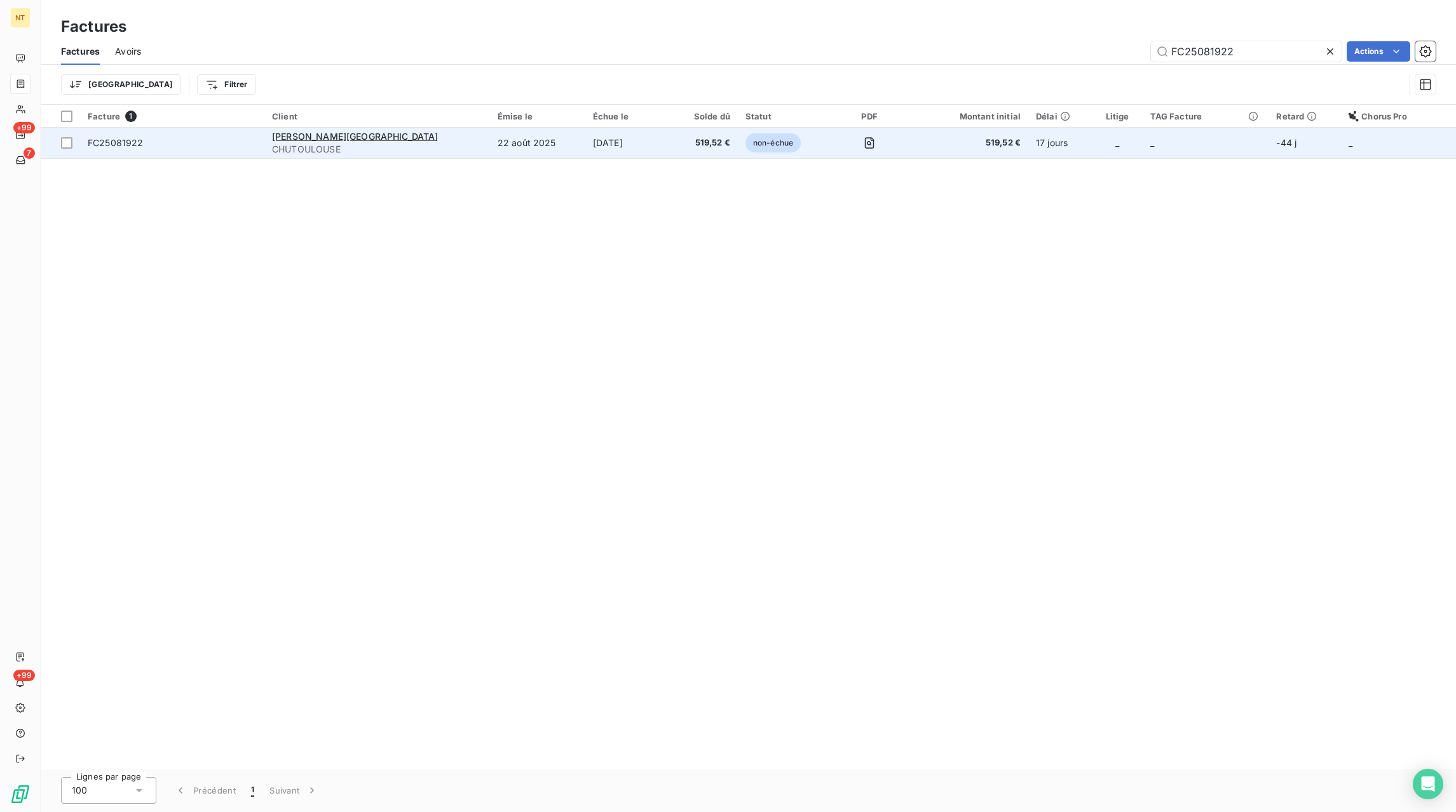
click at [585, 143] on td "22 oct. 2025" at bounding box center [628, 143] width 86 height 30
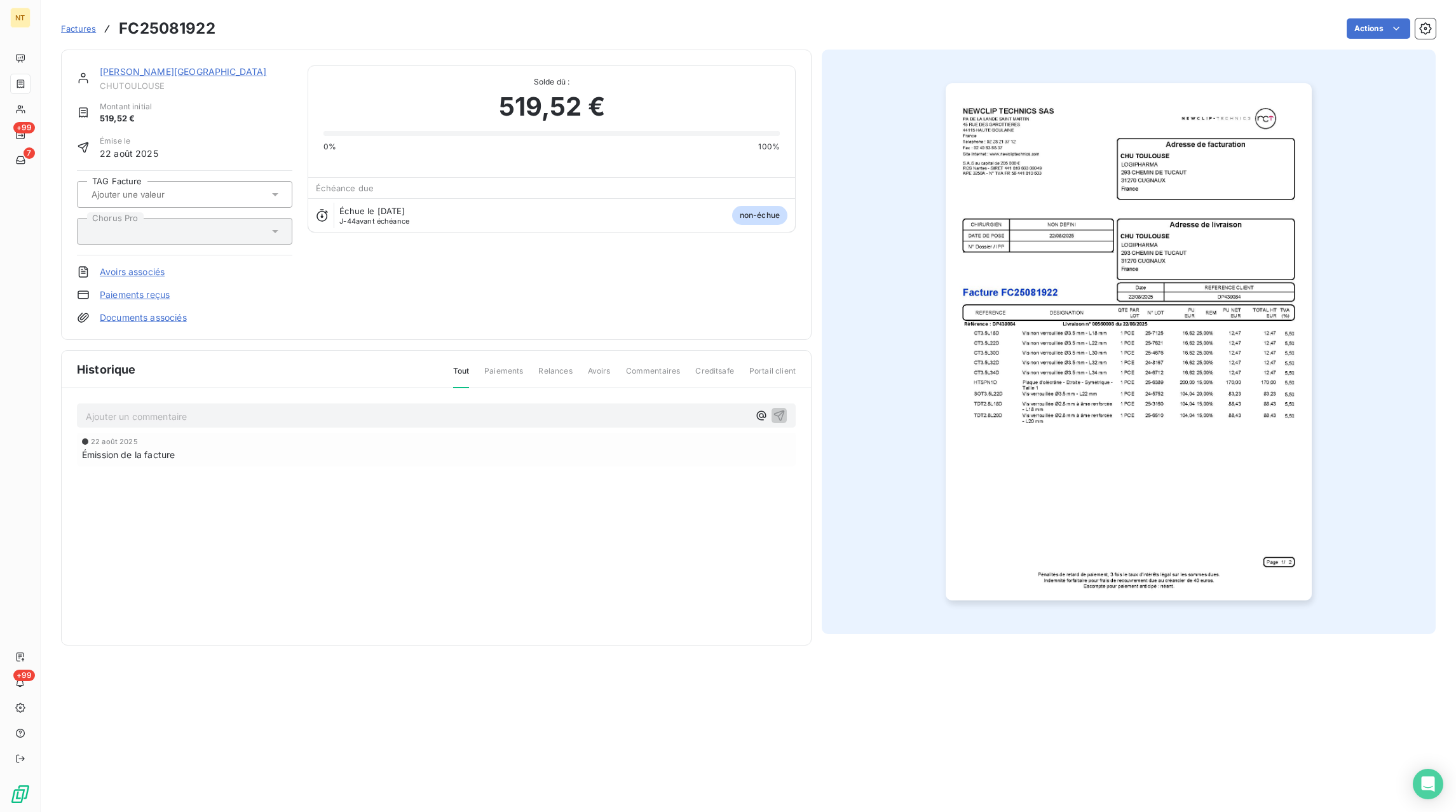
click at [95, 29] on span "Factures" at bounding box center [79, 29] width 35 height 10
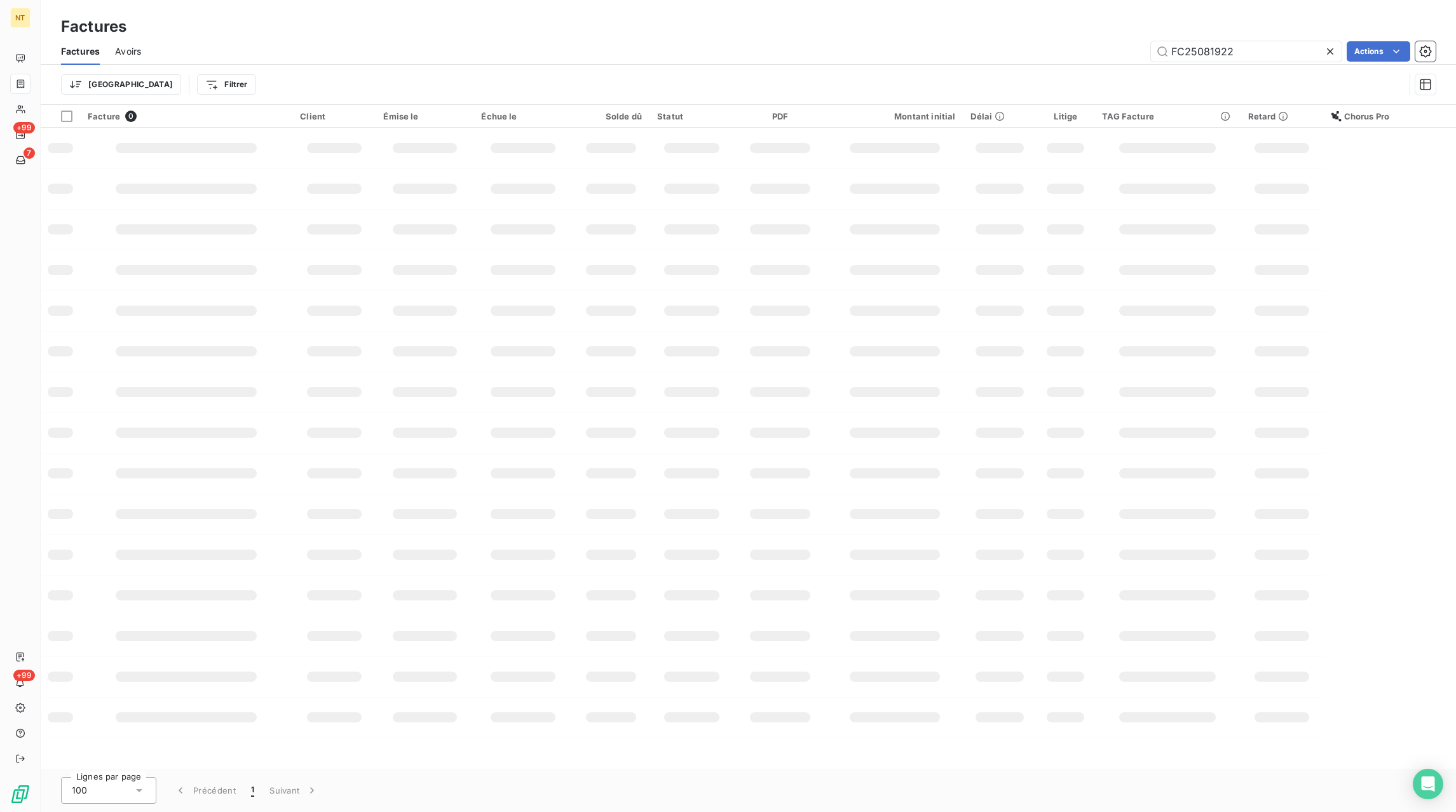
click at [1330, 54] on icon at bounding box center [1330, 51] width 13 height 13
click at [1306, 54] on input "text" at bounding box center [1246, 51] width 191 height 20
paste input "FC25081922"
type input "FC25081922"
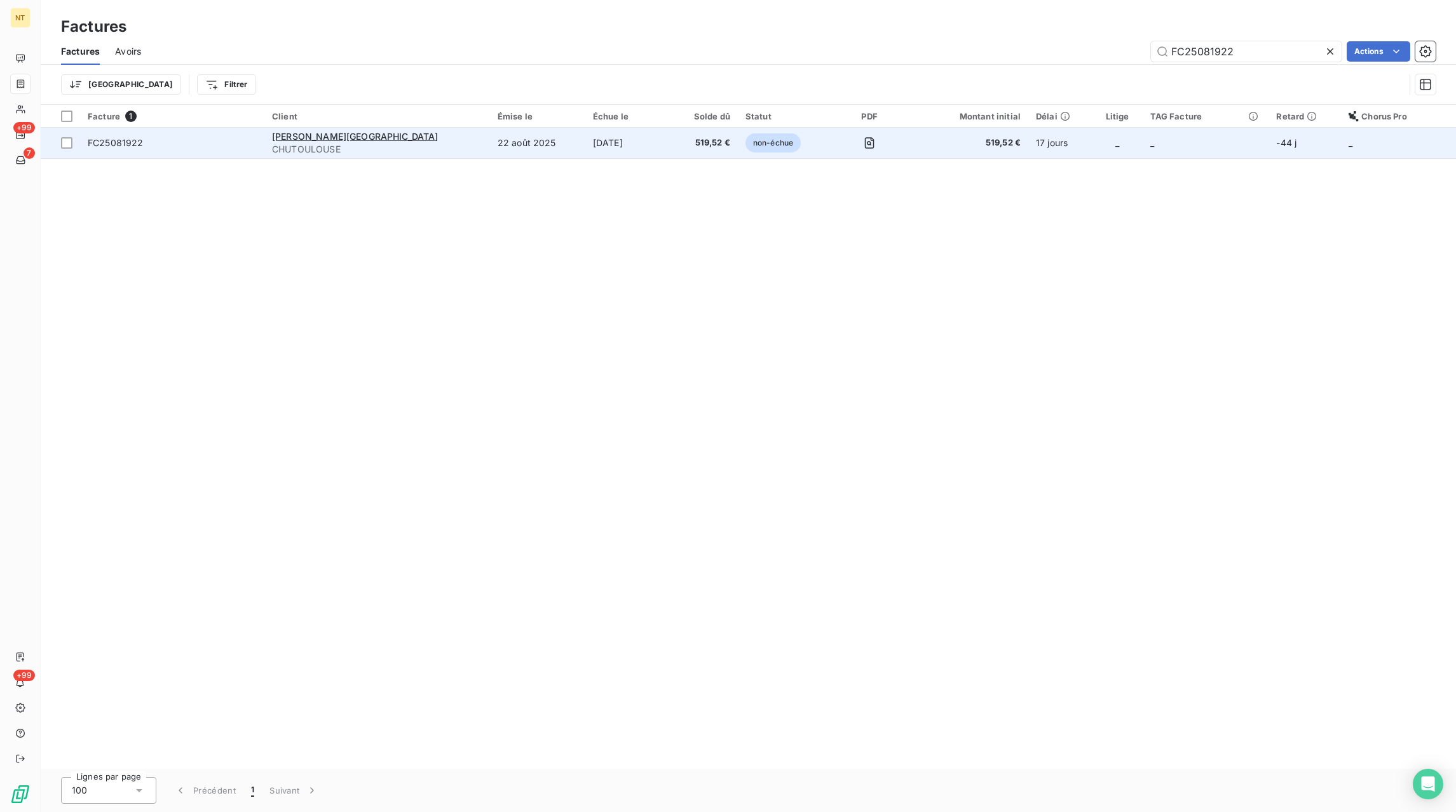
click at [678, 145] on span "519,52 €" at bounding box center [704, 143] width 51 height 13
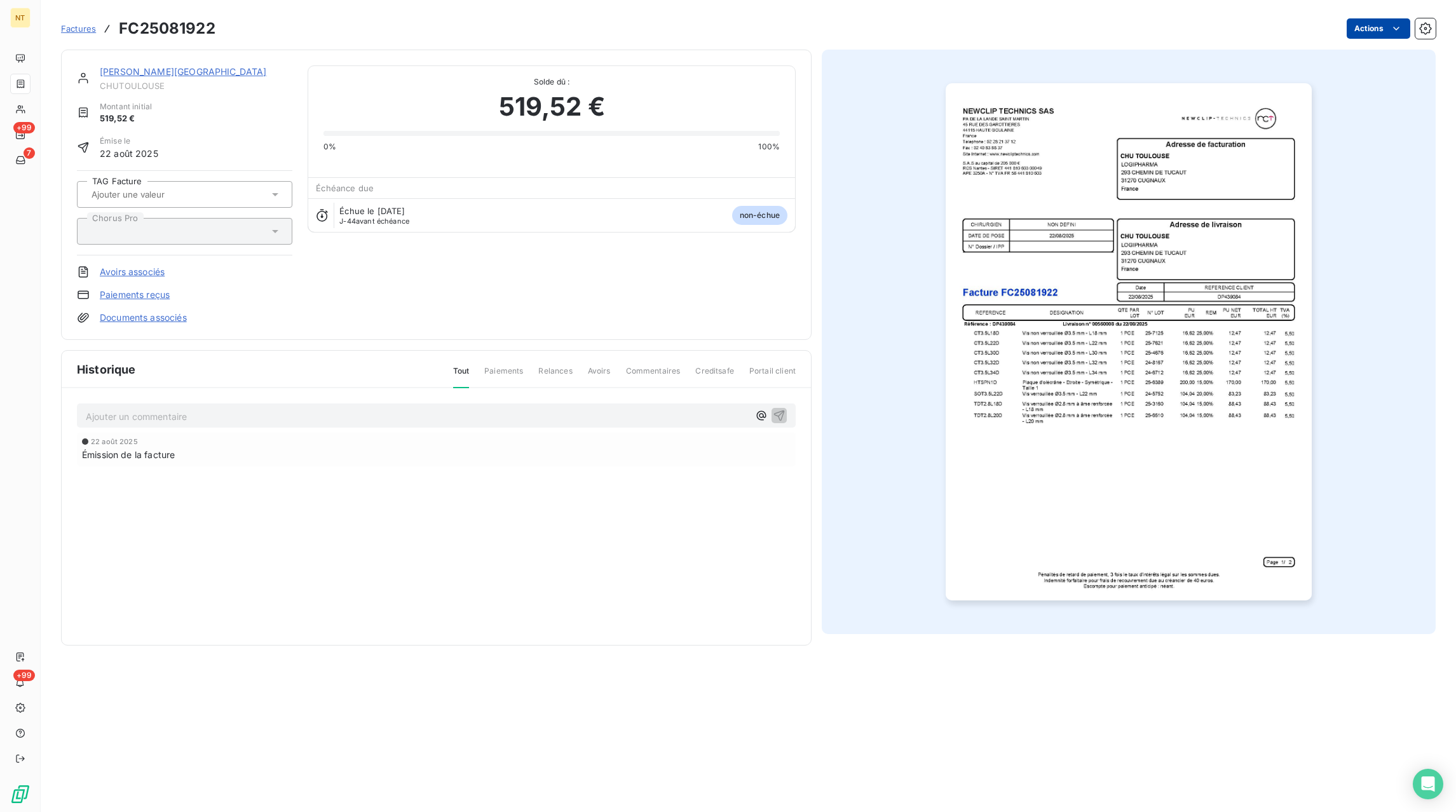
click at [1366, 33] on html "NT +99 7 +99 Factures FC25081922 Actions CHU TOULOUSE CHUTOULOUSE Montant initi…" at bounding box center [728, 406] width 1456 height 812
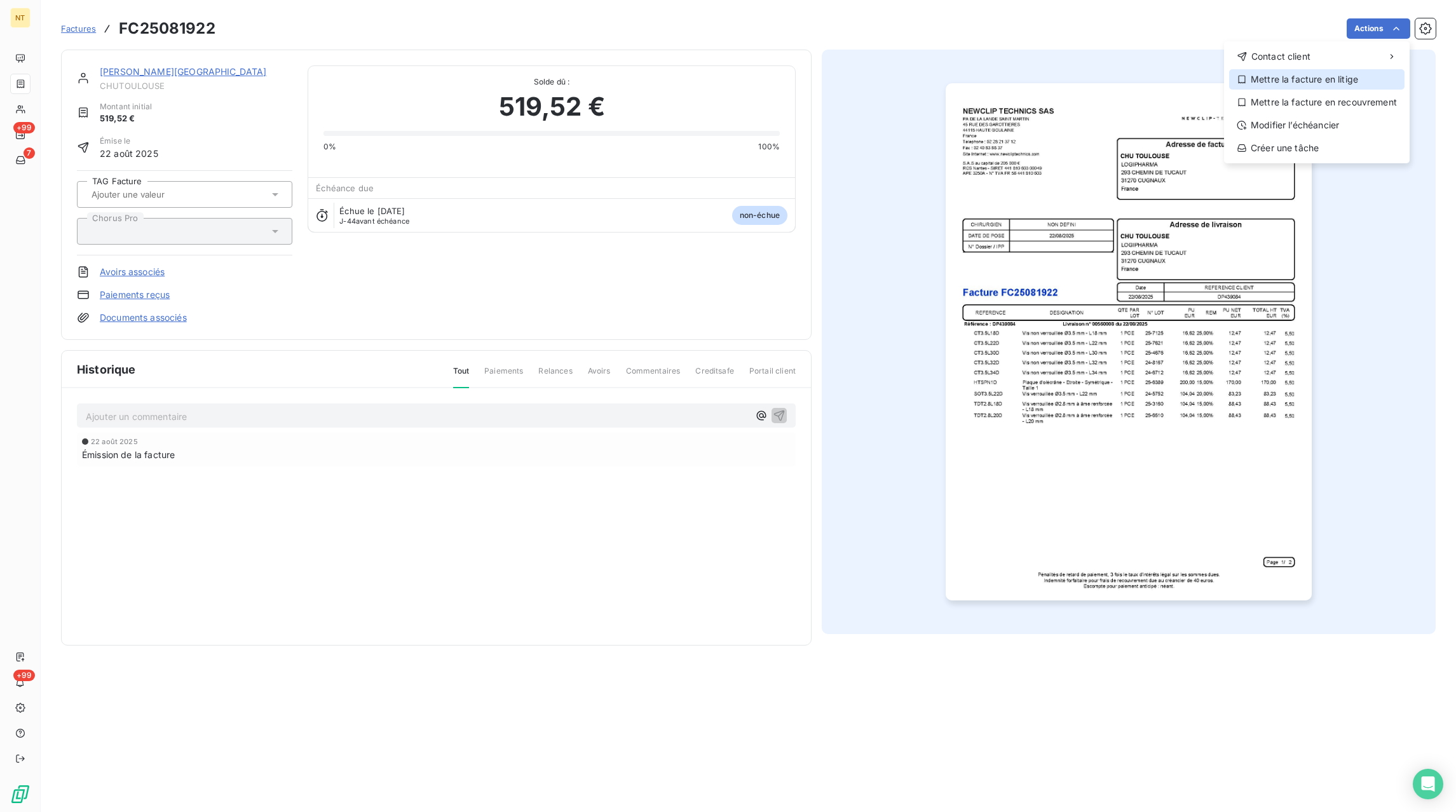
click at [1320, 88] on div "Mettre la facture en litige" at bounding box center [1317, 80] width 175 height 20
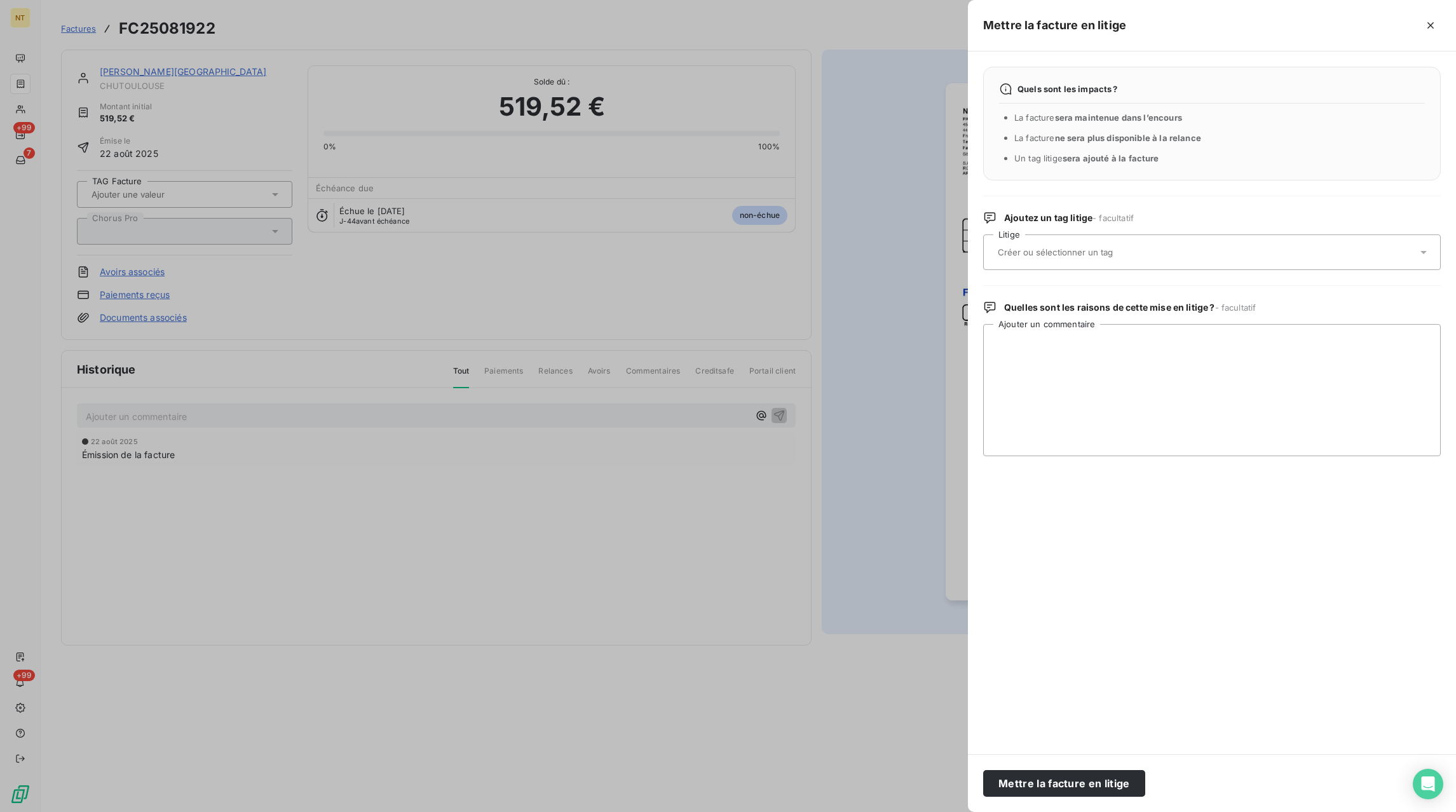
click at [1105, 251] on input "text" at bounding box center [1089, 253] width 185 height 12
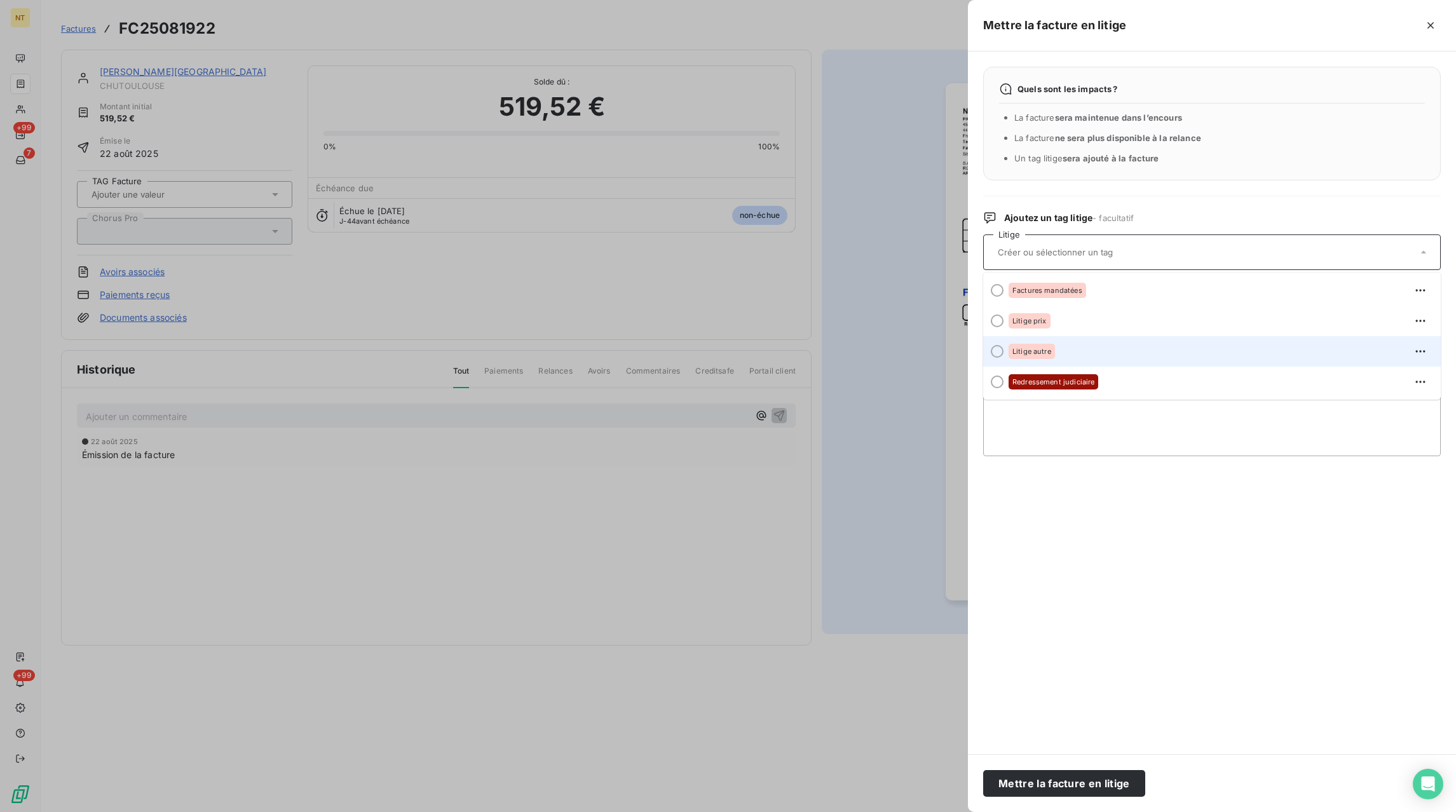
click at [1040, 354] on span "Litige autre" at bounding box center [1032, 351] width 39 height 8
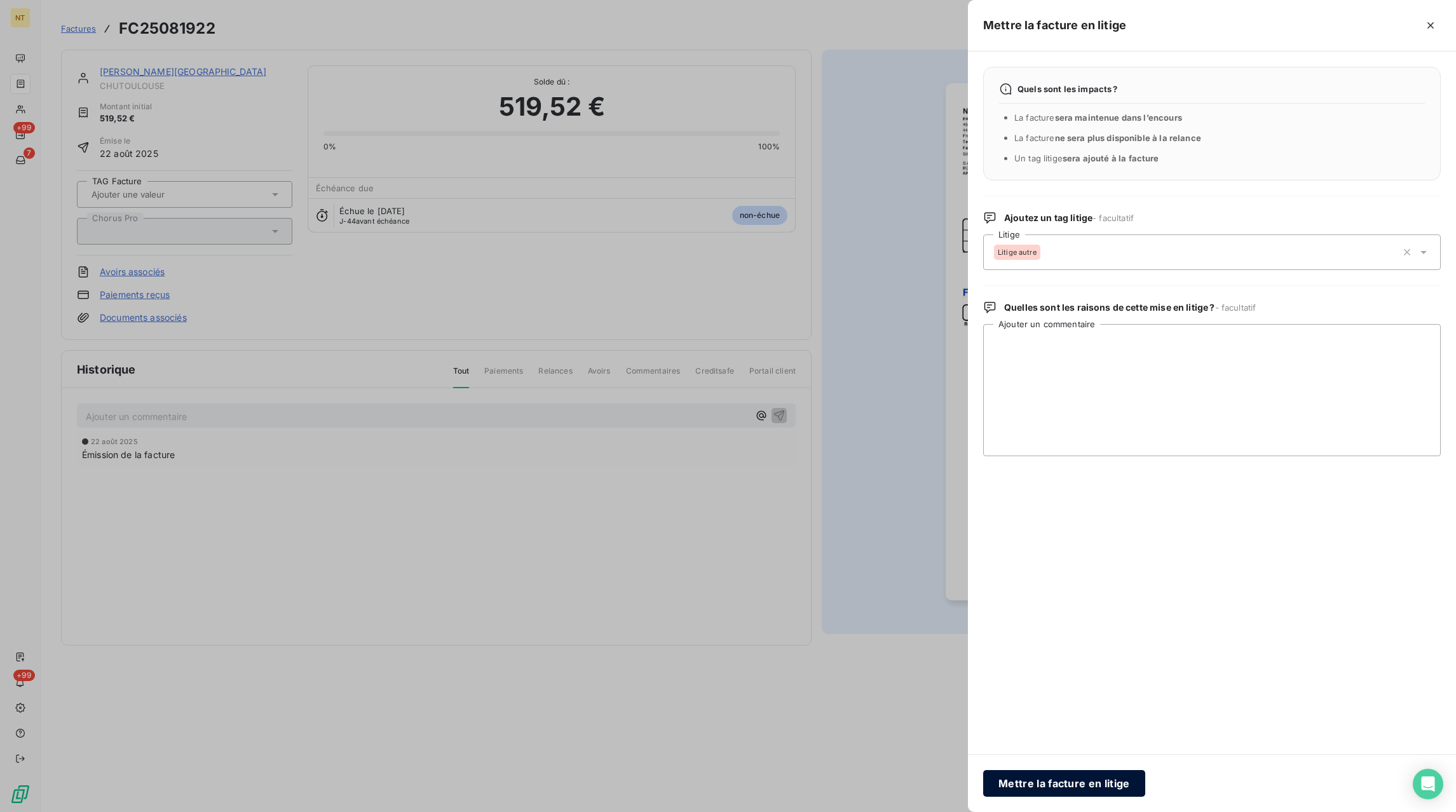
click at [1073, 783] on button "Mettre la facture en litige" at bounding box center [1064, 783] width 162 height 27
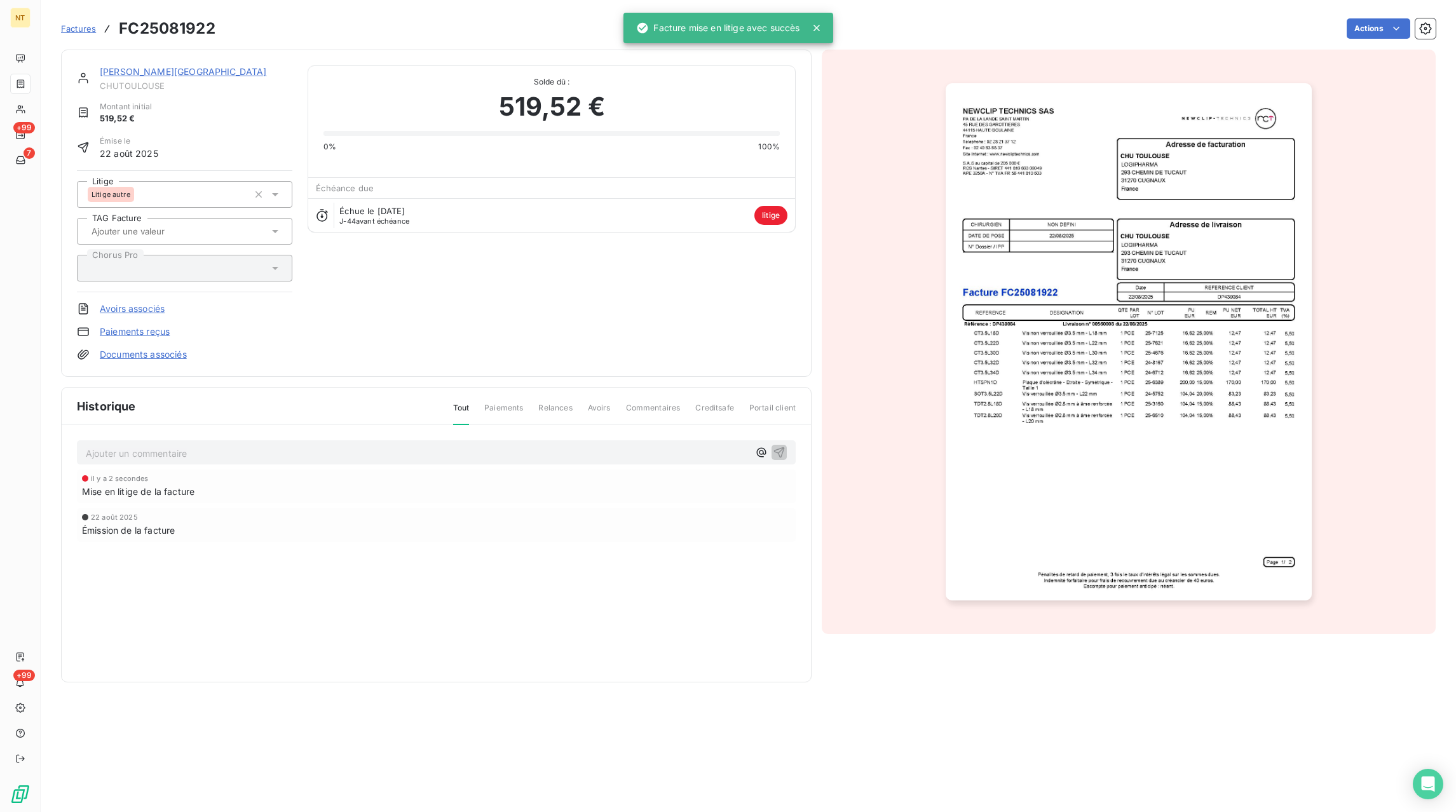
click at [195, 452] on p "Ajouter un commentaire ﻿" at bounding box center [416, 453] width 663 height 16
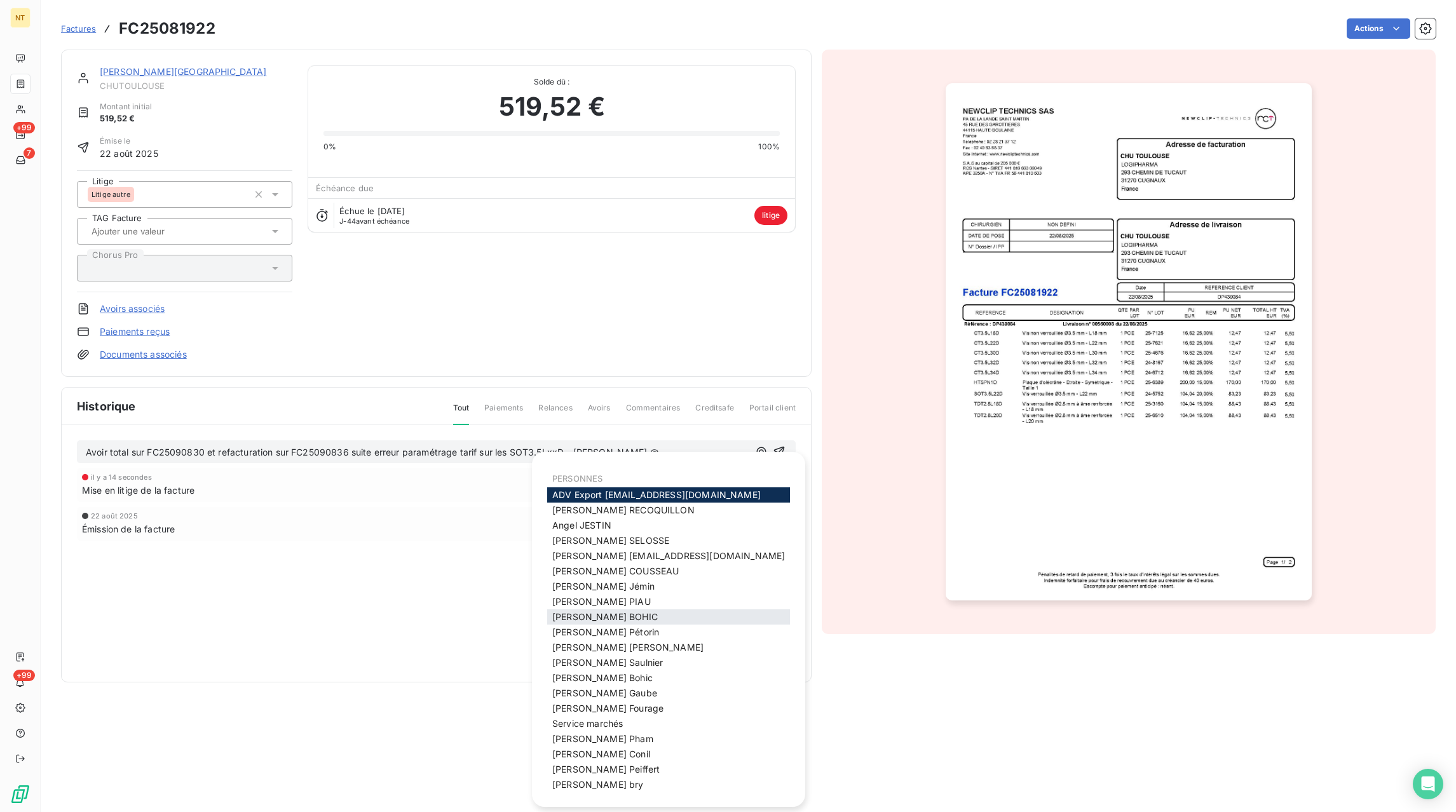
click at [581, 621] on span "Julie BOHIC" at bounding box center [605, 616] width 106 height 11
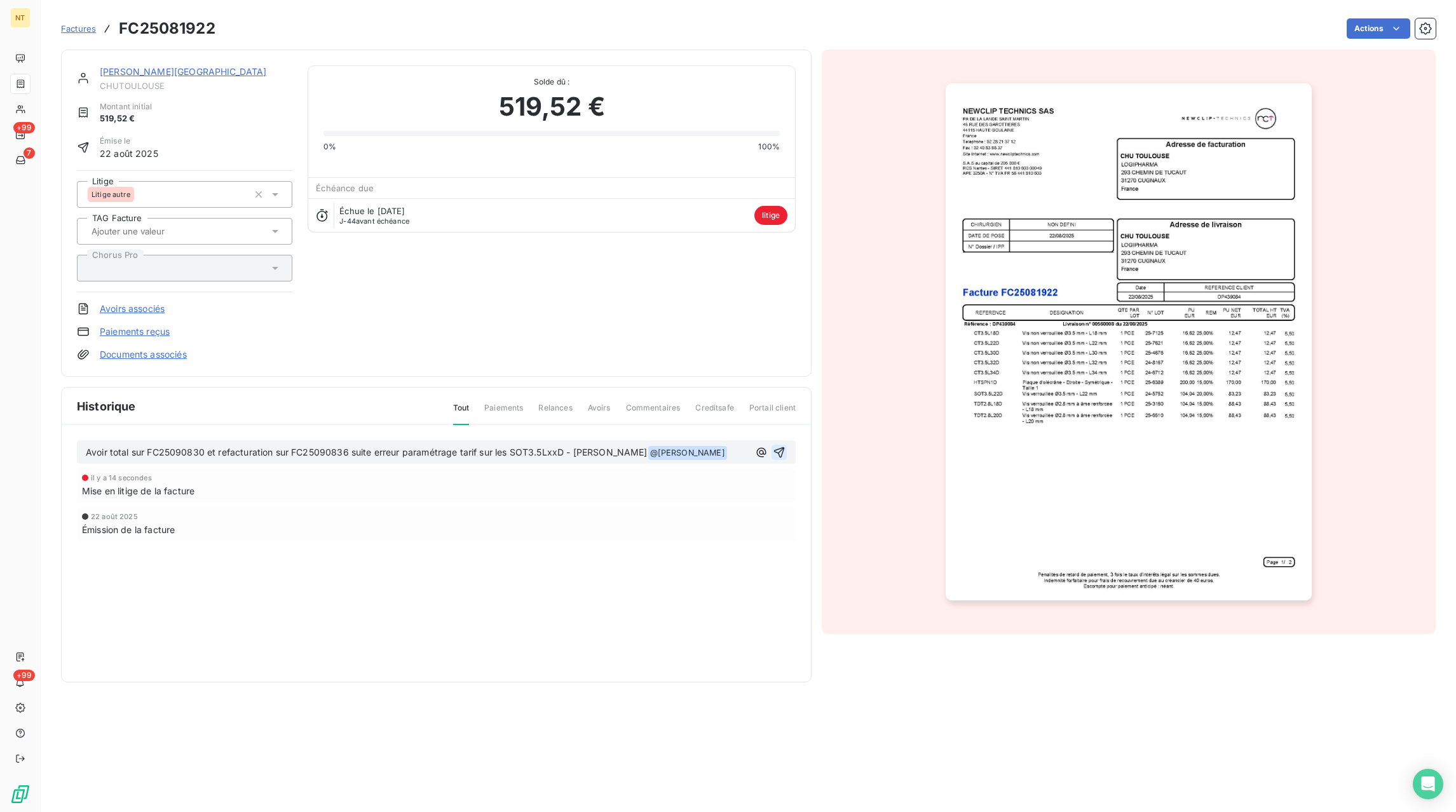
click at [782, 456] on icon "button" at bounding box center [779, 452] width 11 height 11
